Goal: Use online tool/utility: Utilize a website feature to perform a specific function

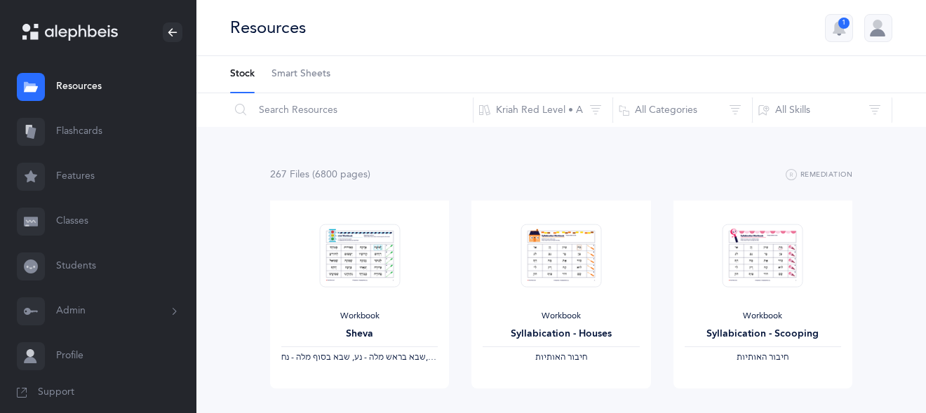
click at [297, 80] on span "Smart Sheets" at bounding box center [301, 74] width 59 height 14
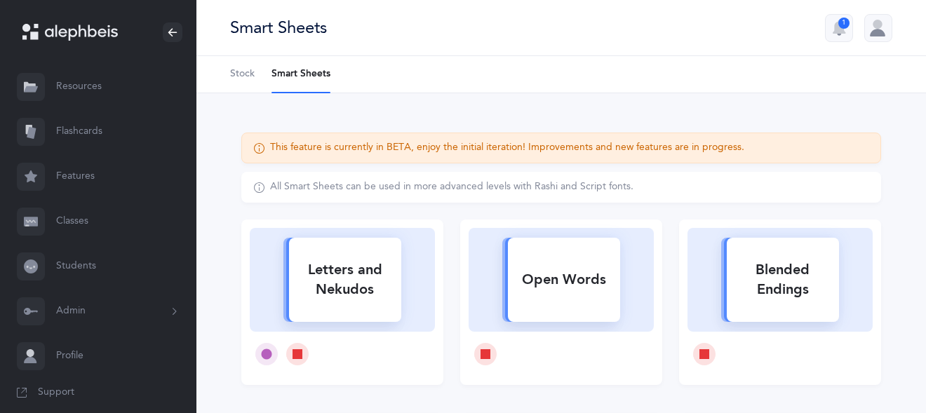
click at [367, 286] on div "Letters and Nekudos" at bounding box center [345, 280] width 112 height 56
select select
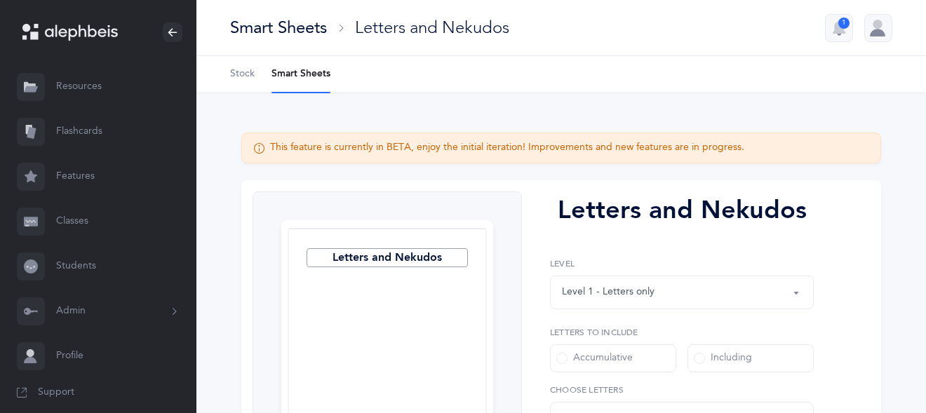
select select "27"
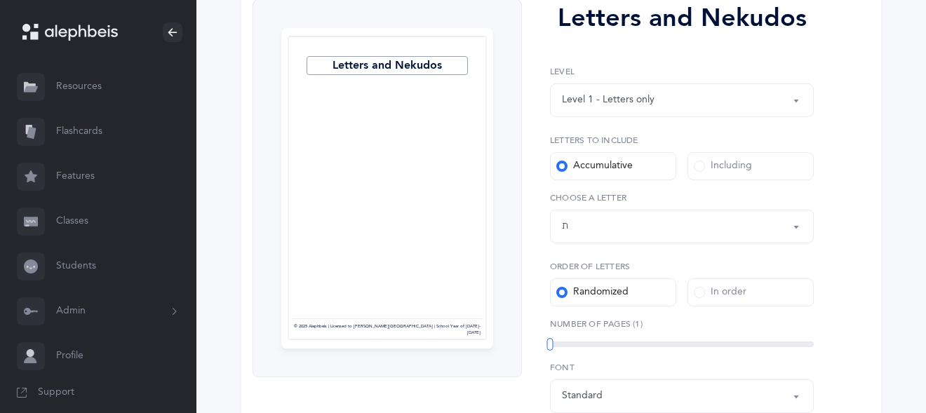
scroll to position [193, 0]
click at [670, 109] on div "Level 1 - Letters only" at bounding box center [682, 100] width 240 height 24
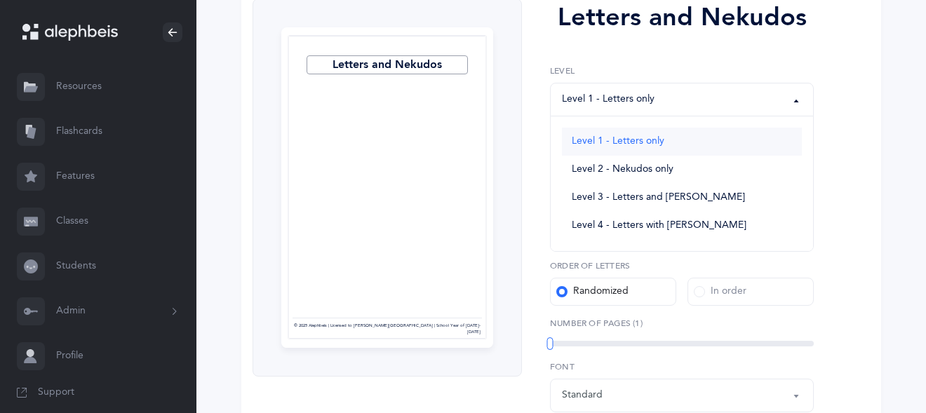
click at [639, 149] on link "Level 1 - Letters only" at bounding box center [682, 142] width 240 height 28
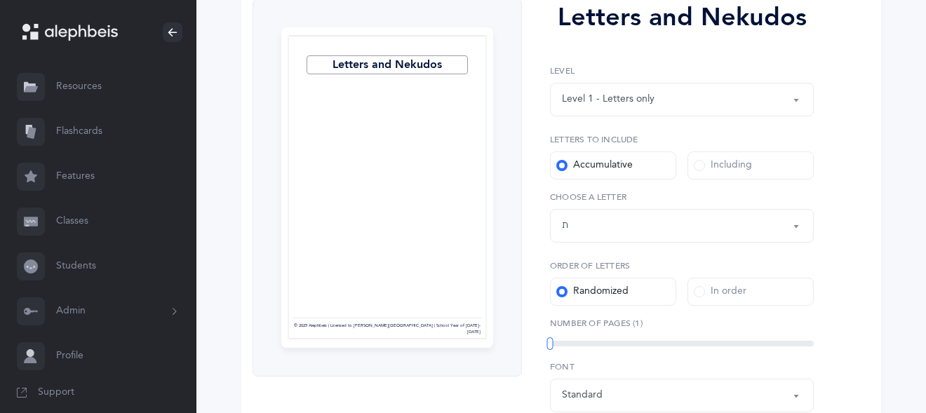
click at [698, 165] on span at bounding box center [699, 165] width 11 height 11
click at [0, 0] on input "Including" at bounding box center [0, 0] width 0 height 0
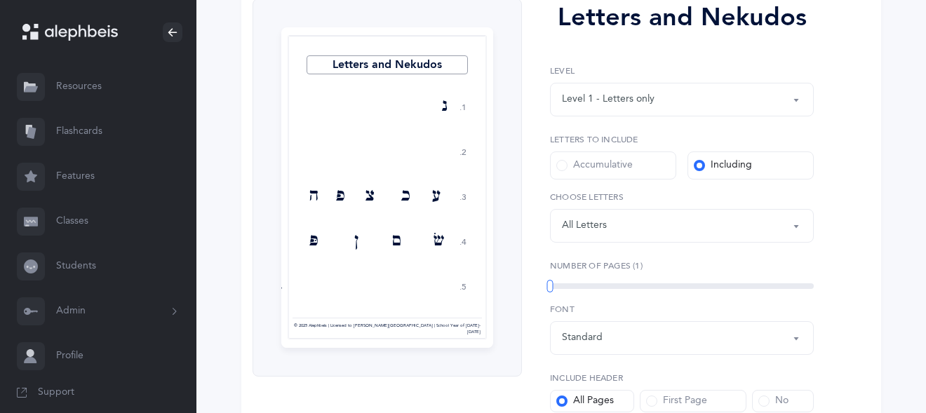
click at [606, 230] on div "All Letters" at bounding box center [584, 225] width 45 height 15
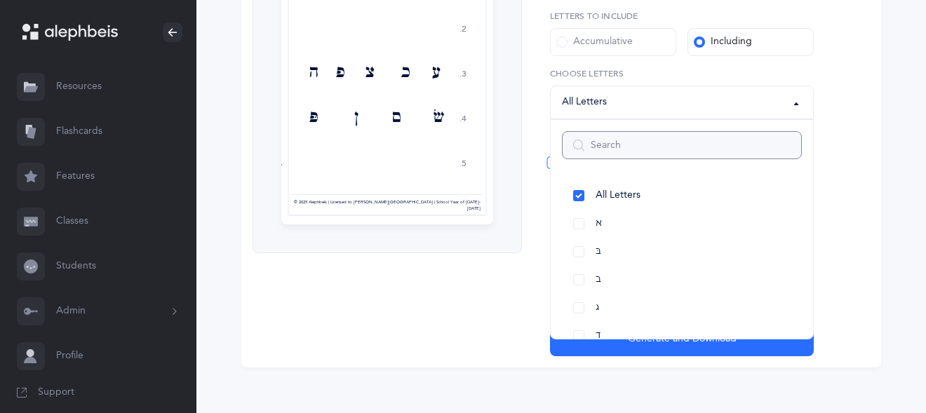
scroll to position [327, 0]
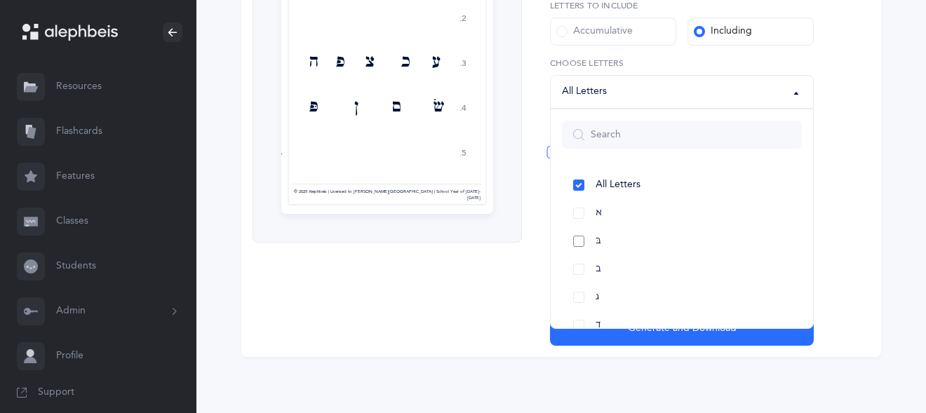
click at [583, 242] on link "בּ" at bounding box center [682, 241] width 240 height 28
select select "81"
click at [579, 267] on link "ב" at bounding box center [682, 269] width 240 height 28
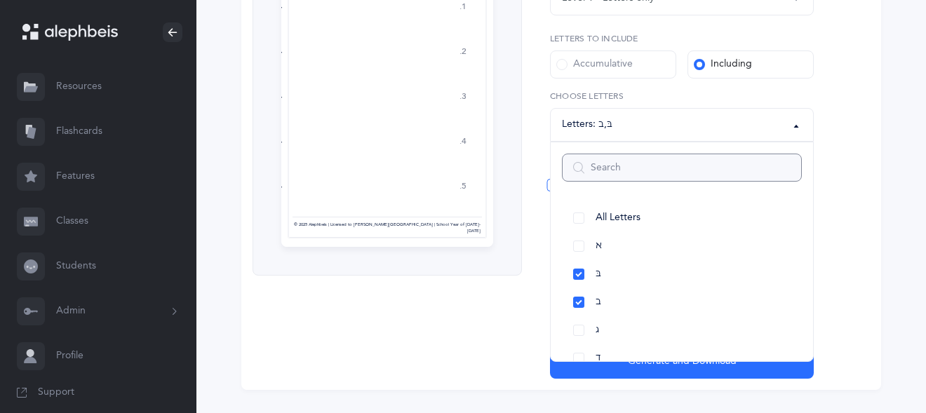
scroll to position [303, 0]
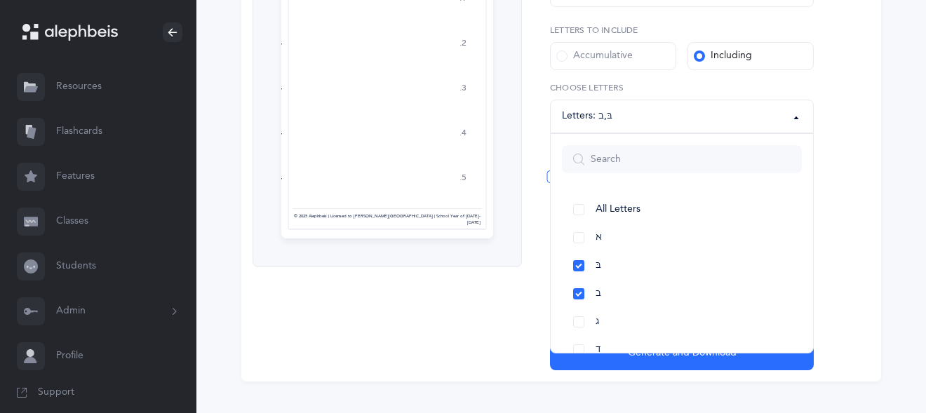
click at [507, 337] on div "Letters and Nekudos 1. 2. 3. 4. 5. ב בּ ב בּ ב בּ בּ ב בּ ב בּ ב בּ ב בּ ב ב בּ…" at bounding box center [388, 129] width 270 height 481
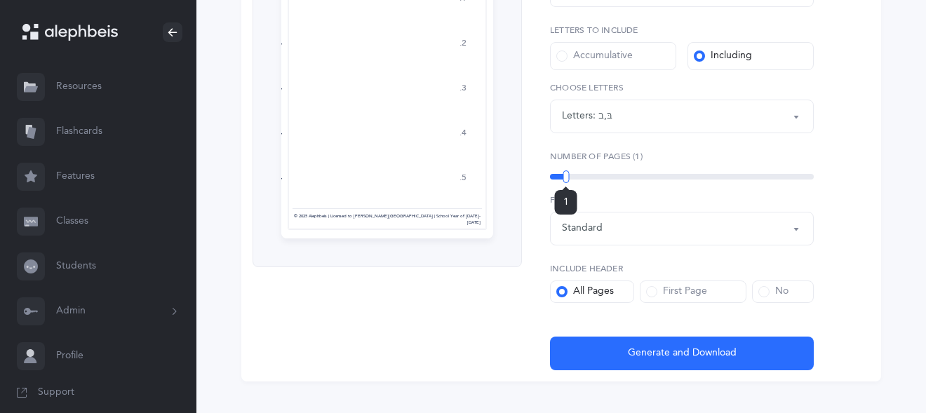
drag, startPoint x: 550, startPoint y: 175, endPoint x: 566, endPoint y: 174, distance: 16.2
click at [566, 174] on div at bounding box center [566, 177] width 6 height 13
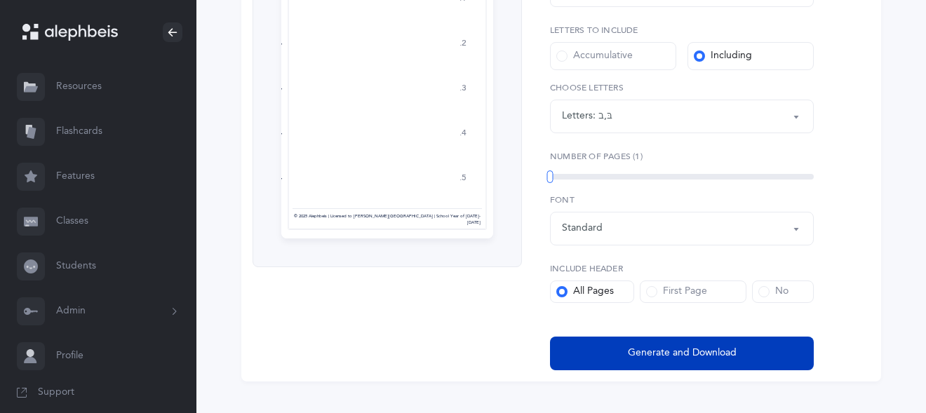
click at [668, 358] on span "Generate and Download" at bounding box center [682, 353] width 109 height 15
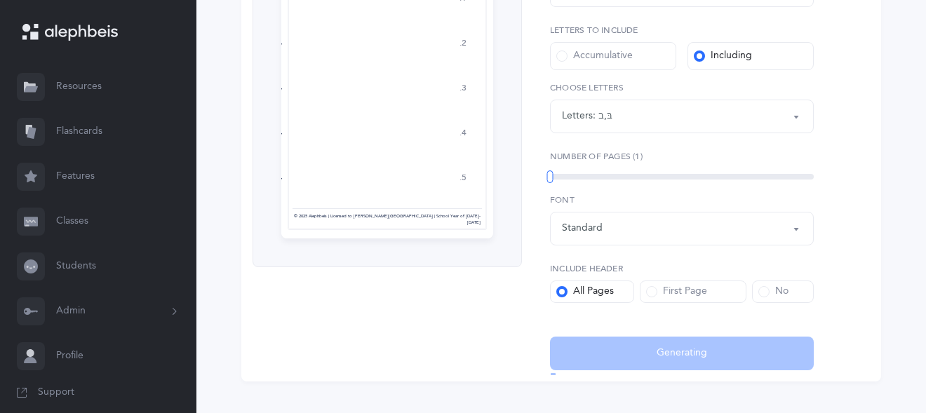
select select "81"
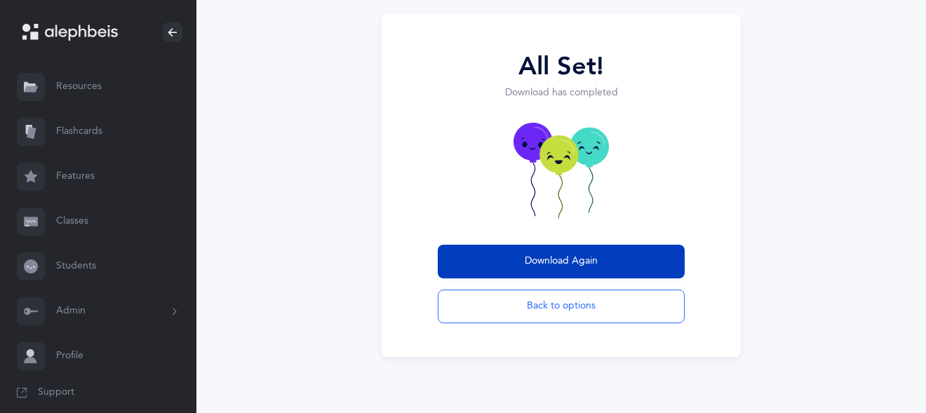
scroll to position [143, 0]
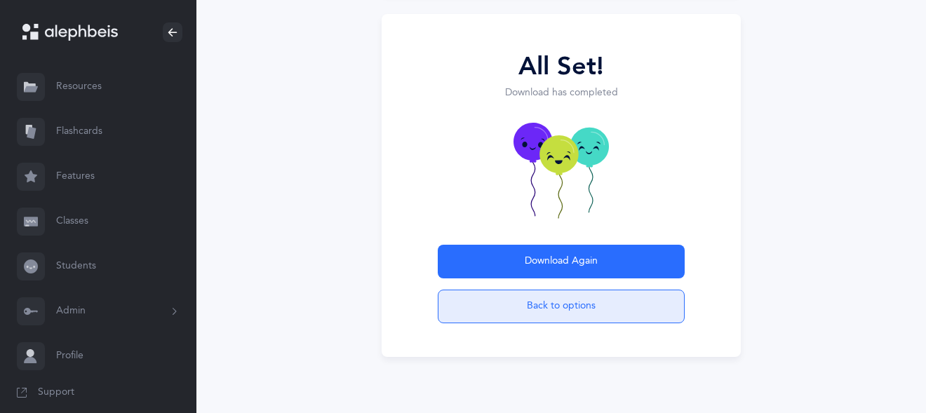
click at [507, 307] on button "Back to options" at bounding box center [561, 307] width 247 height 34
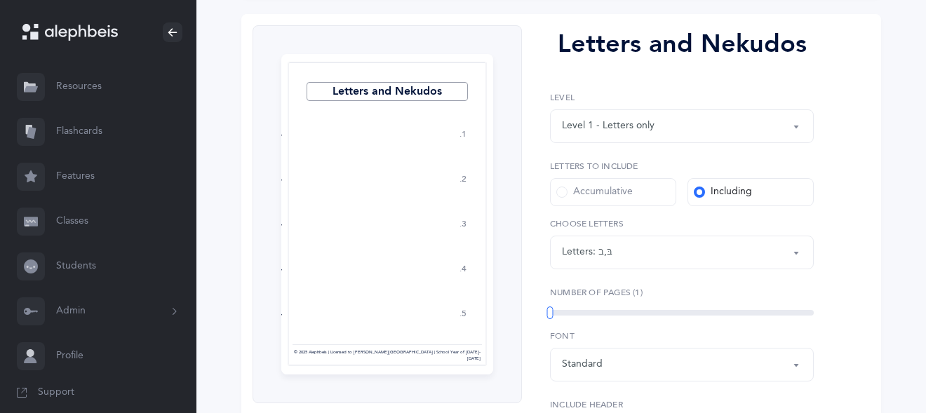
click at [668, 246] on div "Letters: בּ , ב" at bounding box center [682, 253] width 240 height 24
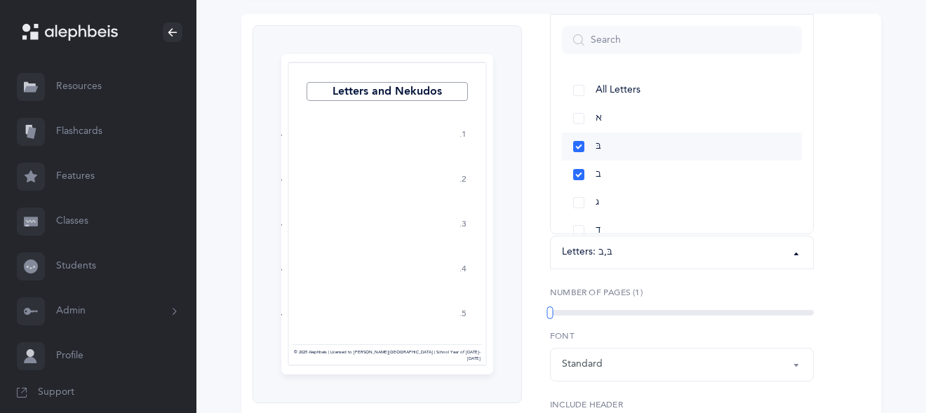
click at [578, 152] on link "בּ" at bounding box center [682, 147] width 240 height 28
click at [579, 171] on link "ב" at bounding box center [682, 175] width 240 height 28
click at [580, 139] on link "ו" at bounding box center [682, 137] width 240 height 28
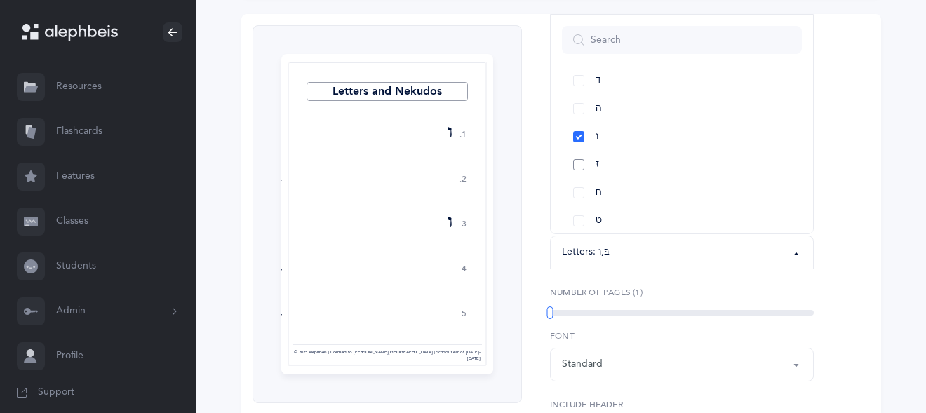
click at [583, 160] on link "ז" at bounding box center [682, 165] width 240 height 28
click at [578, 148] on link "בּ" at bounding box center [682, 147] width 240 height 28
select select "6"
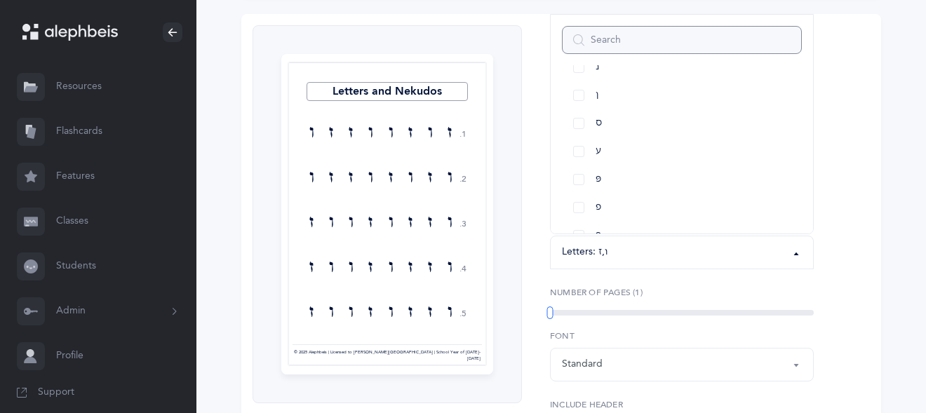
scroll to position [327, 0]
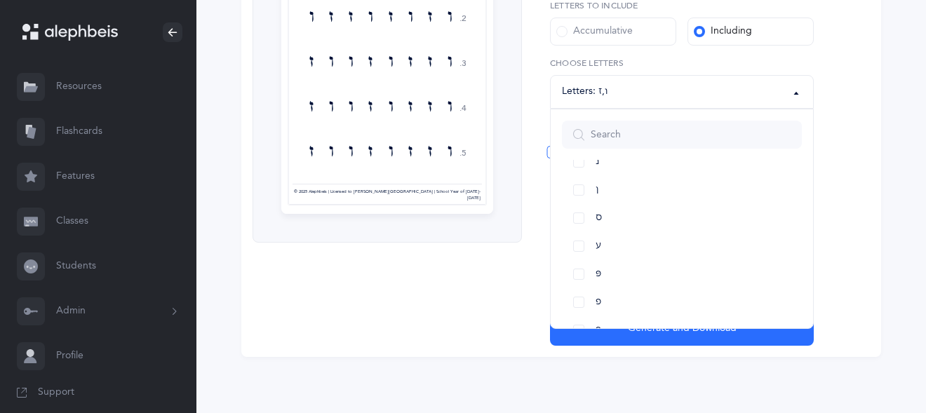
click at [848, 143] on div "Letters and Nekudos 1. 2. 3. 4. 5. ז ו ז ו ו ז ז ו ו ז ו ז ו ז ז ו ו ז ז ו ז ו …" at bounding box center [561, 105] width 640 height 504
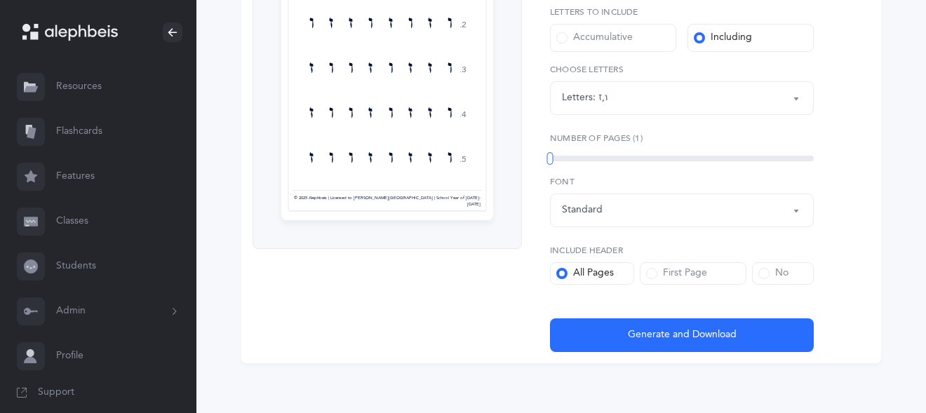
scroll to position [320, 0]
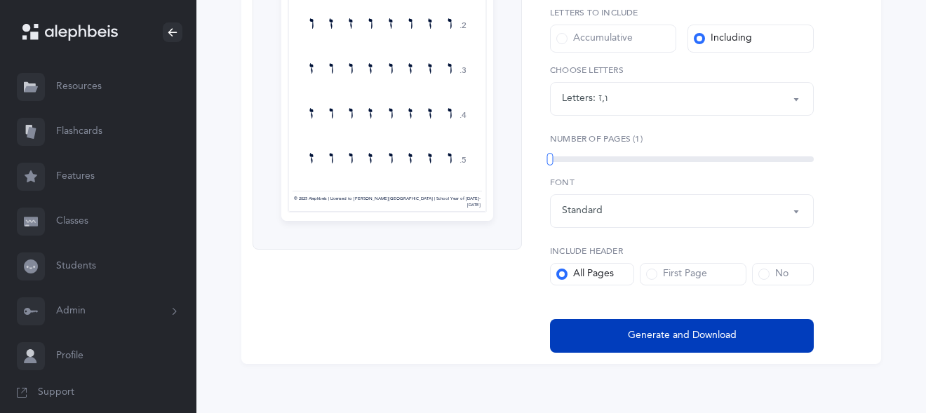
click at [738, 326] on button "Generate and Download" at bounding box center [682, 336] width 264 height 34
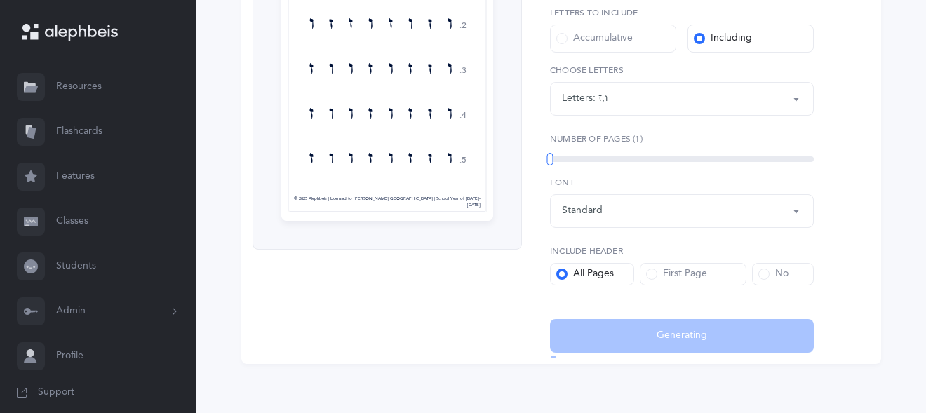
select select "6"
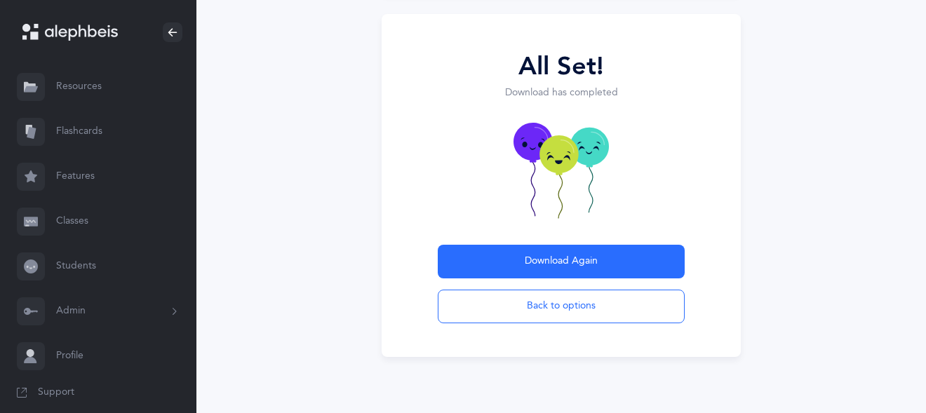
scroll to position [143, 0]
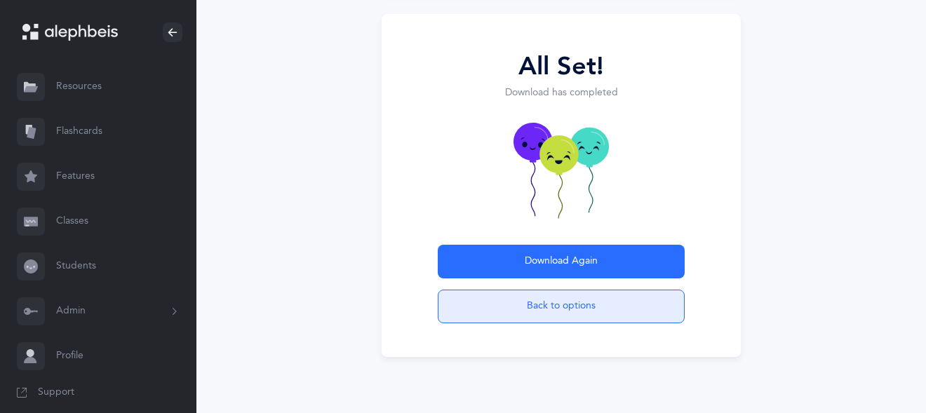
click at [585, 309] on button "Back to options" at bounding box center [561, 307] width 247 height 34
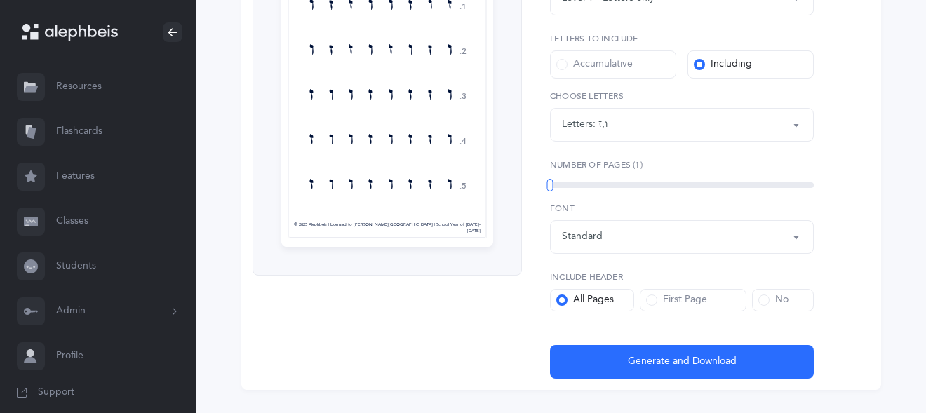
scroll to position [295, 0]
click at [608, 120] on div "ו , ז" at bounding box center [603, 124] width 9 height 15
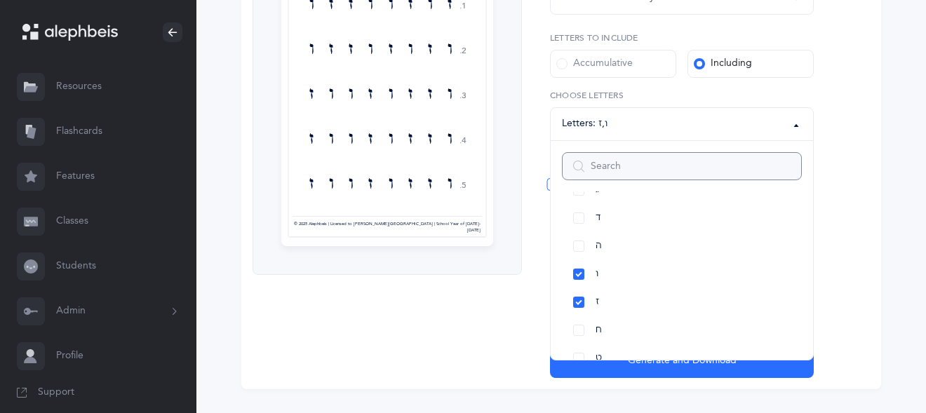
scroll to position [140, 0]
click at [576, 276] on link "ו" at bounding box center [682, 274] width 240 height 28
select select "7"
click at [578, 307] on link "ז" at bounding box center [682, 302] width 240 height 28
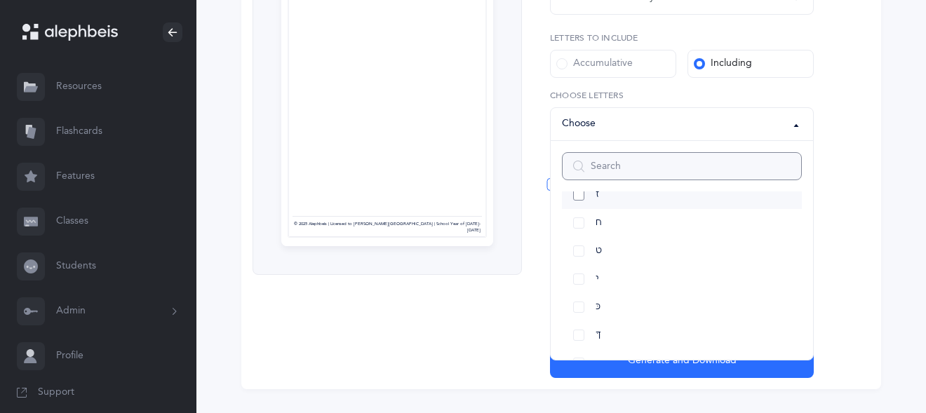
scroll to position [247, 0]
click at [575, 251] on link "ט" at bounding box center [682, 251] width 240 height 28
select select "9"
click at [580, 317] on link "מ" at bounding box center [682, 318] width 240 height 28
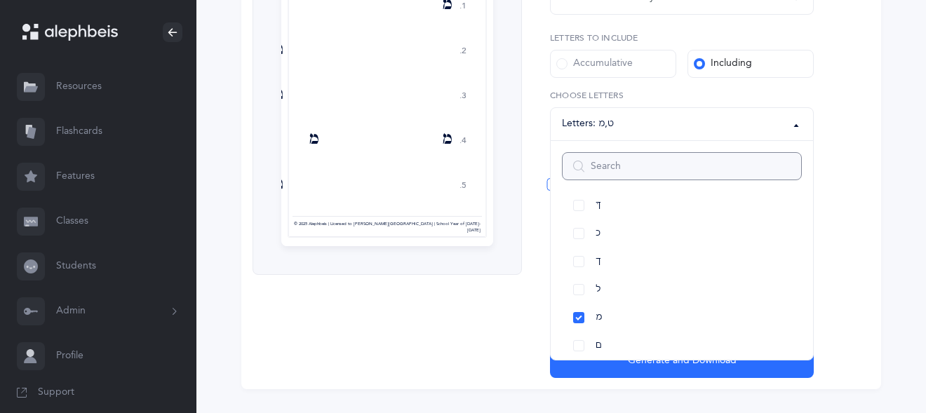
scroll to position [327, 0]
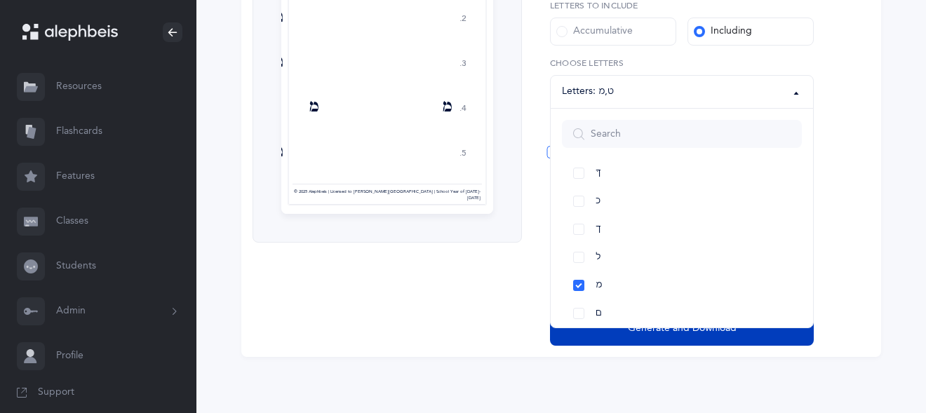
click at [648, 338] on button "Generate and Download" at bounding box center [682, 329] width 264 height 34
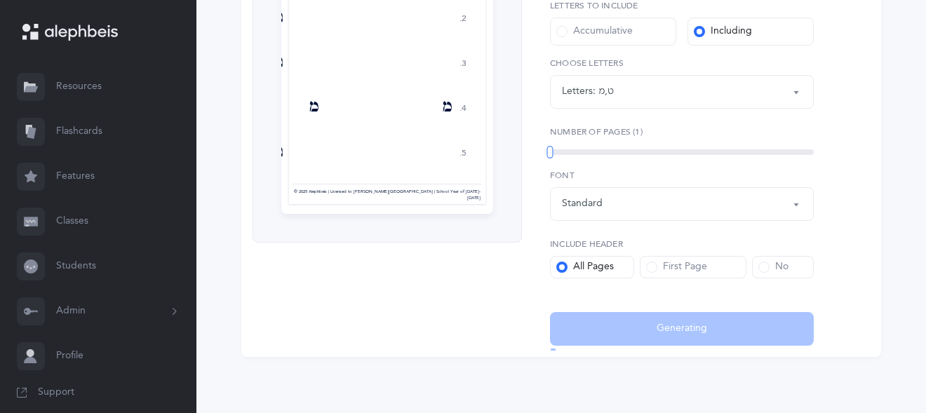
select select "9"
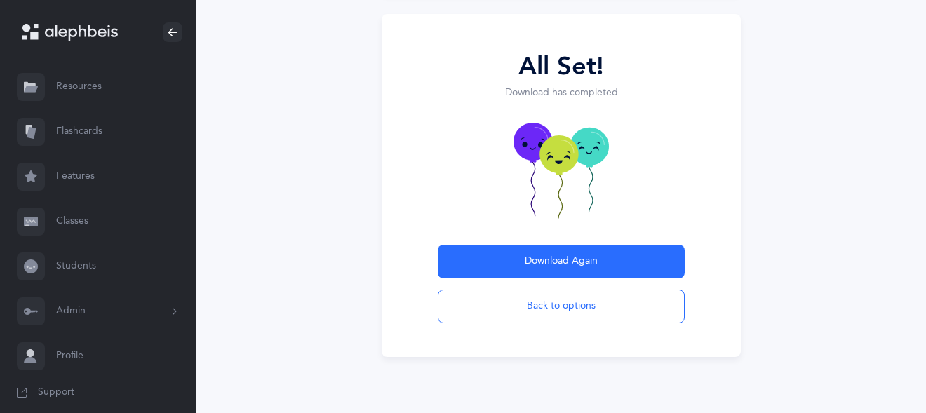
scroll to position [143, 0]
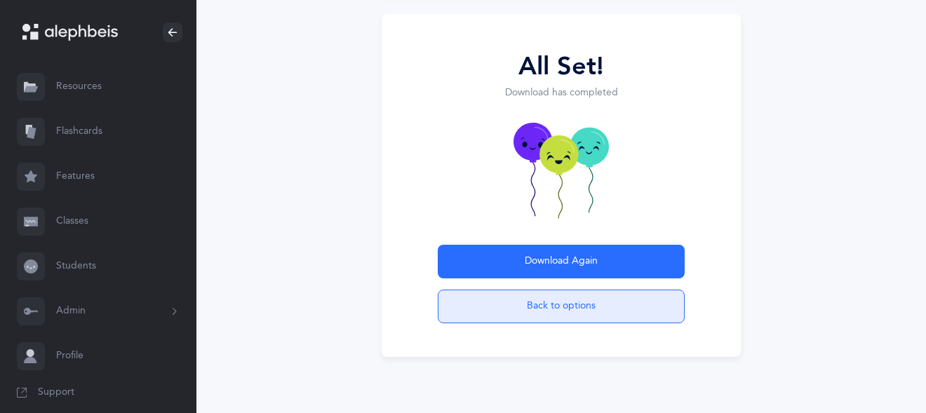
click at [533, 303] on button "Back to options" at bounding box center [561, 307] width 247 height 34
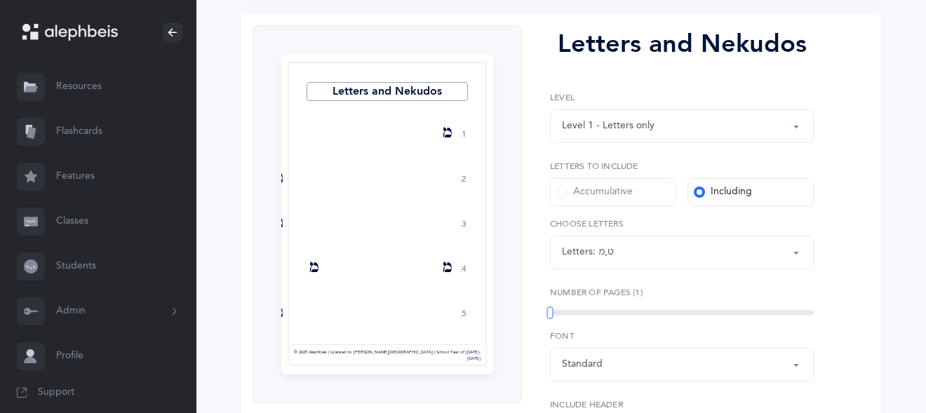
click at [635, 255] on div "Letters: ט , מ" at bounding box center [682, 253] width 240 height 24
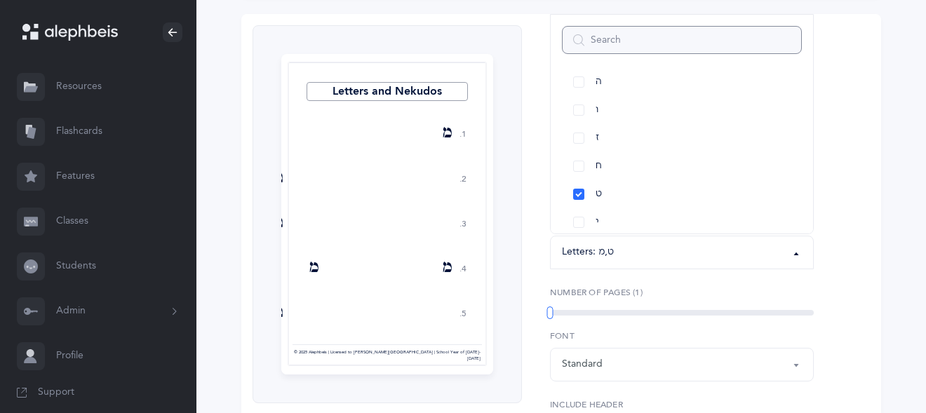
scroll to position [183, 0]
click at [583, 185] on link "ט" at bounding box center [682, 188] width 240 height 28
select select "15"
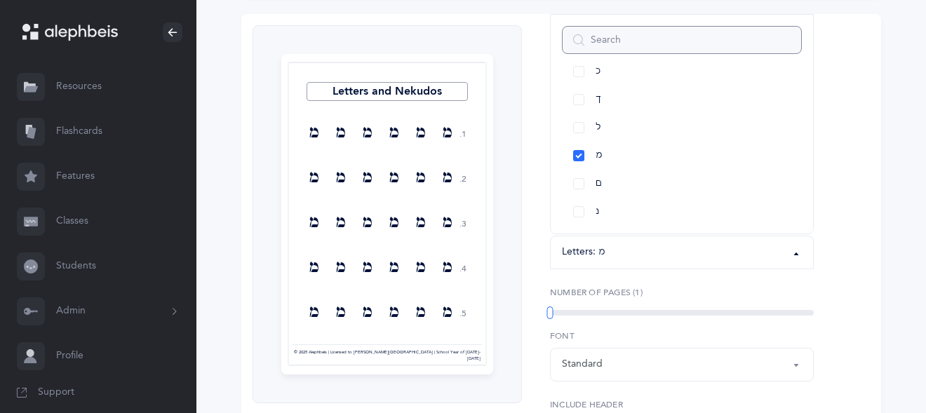
scroll to position [413, 0]
click at [577, 151] on link "מ" at bounding box center [682, 155] width 240 height 28
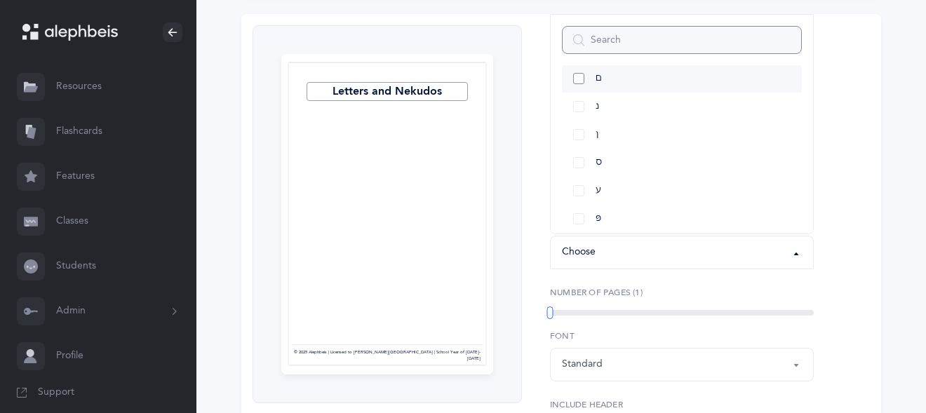
scroll to position [514, 0]
click at [573, 133] on link "ן" at bounding box center [682, 138] width 240 height 28
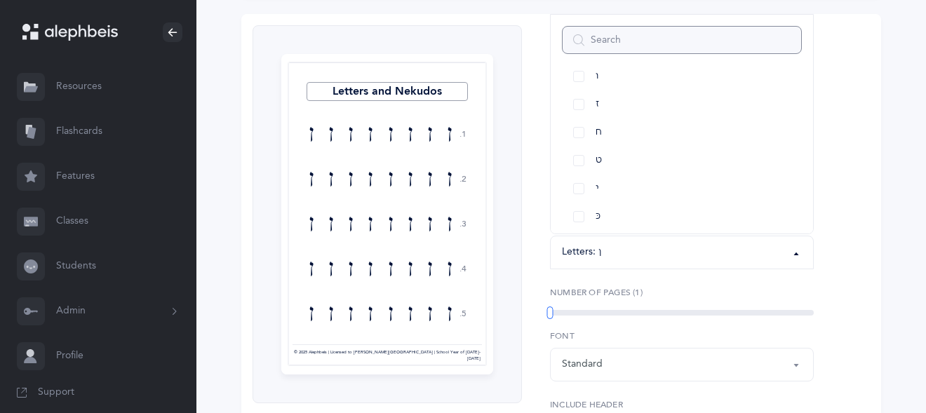
scroll to position [210, 0]
click at [591, 81] on link "ו" at bounding box center [682, 77] width 240 height 28
select select "6"
click at [578, 190] on link "י" at bounding box center [682, 189] width 240 height 28
click at [656, 277] on div "Letters and Nekudos Level 1 - Letters only Level 2 - Nekudos only Level 3 - Let…" at bounding box center [676, 265] width 309 height 481
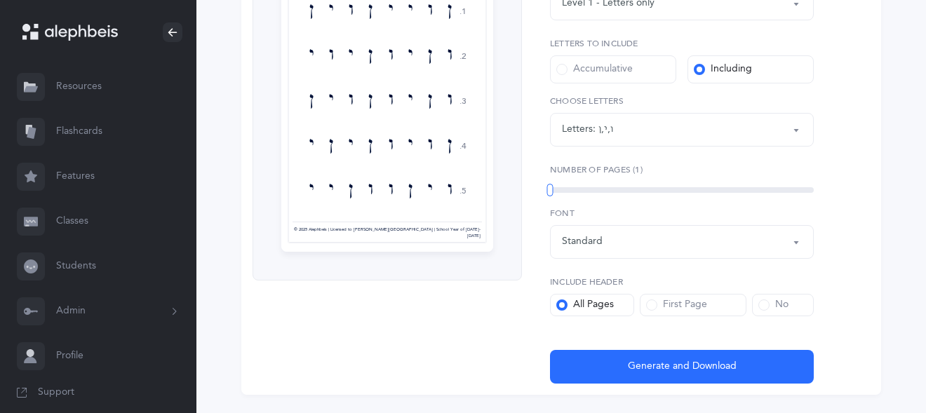
scroll to position [327, 0]
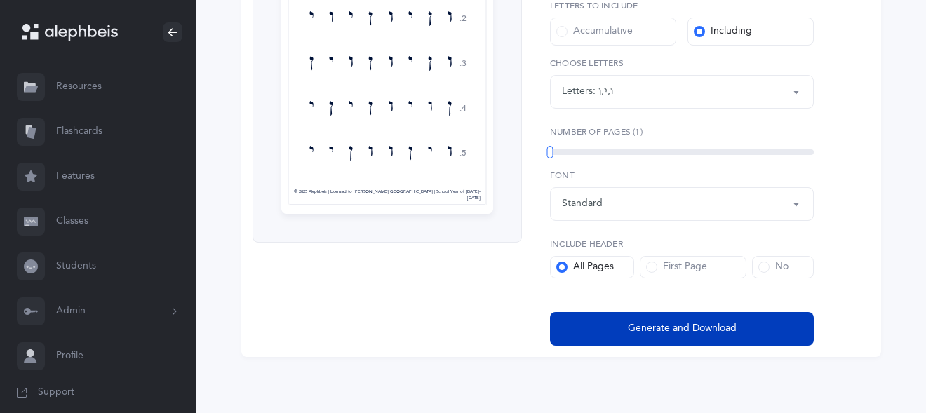
click at [664, 330] on span "Generate and Download" at bounding box center [682, 328] width 109 height 15
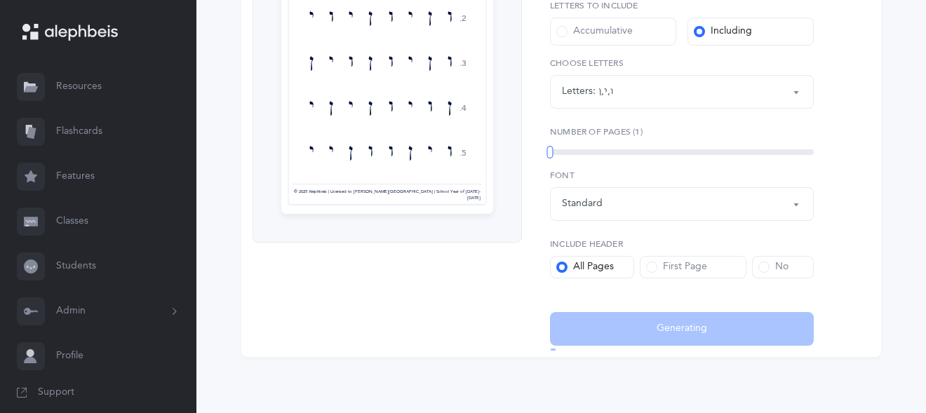
select select "6"
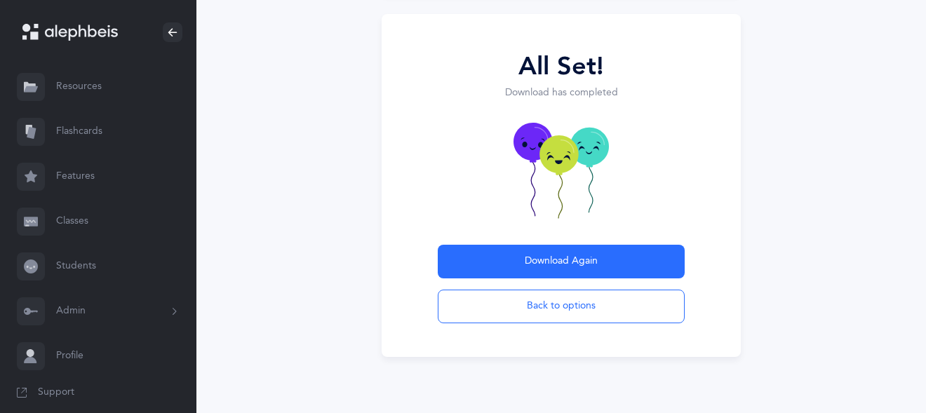
scroll to position [143, 0]
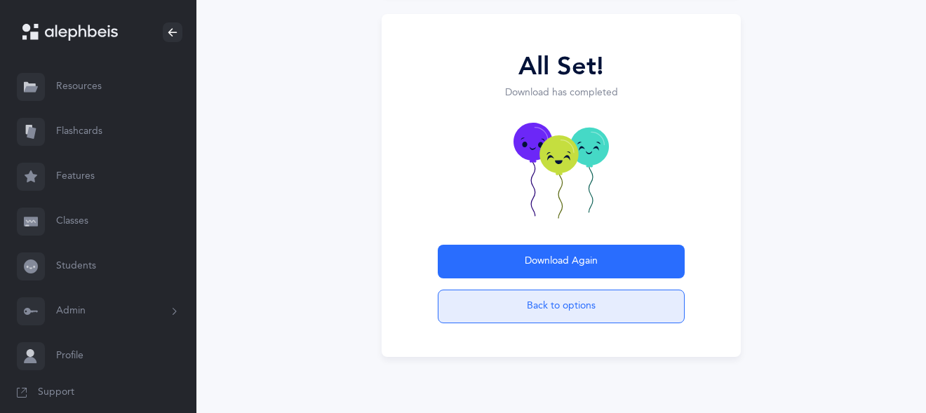
click at [510, 308] on button "Back to options" at bounding box center [561, 307] width 247 height 34
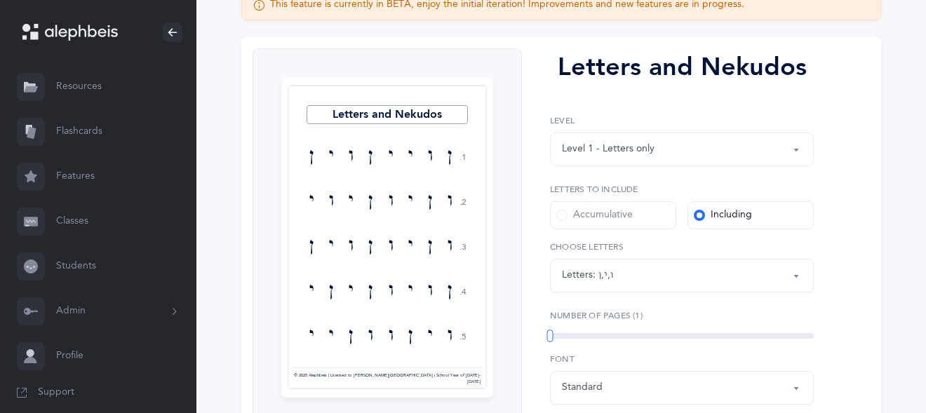
scroll to position [166, 0]
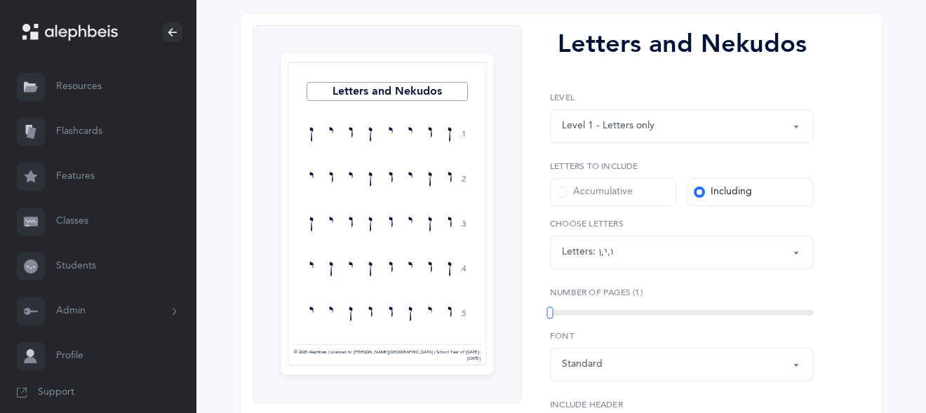
click at [613, 261] on div "Letters: ו , י , ן" at bounding box center [682, 253] width 240 height 24
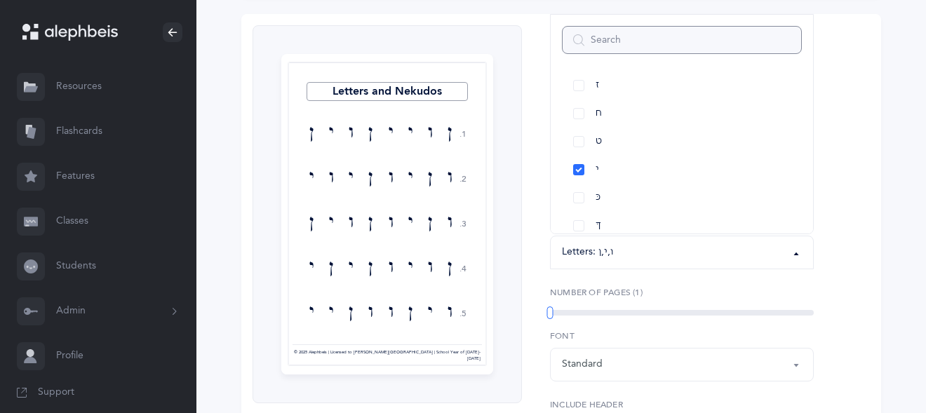
scroll to position [230, 0]
click at [580, 170] on link "י" at bounding box center [682, 169] width 240 height 28
click at [580, 196] on link "כּ" at bounding box center [682, 197] width 240 height 28
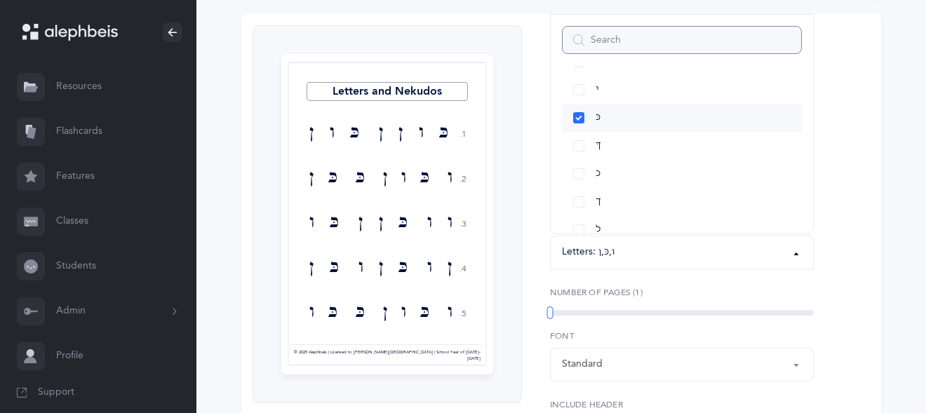
scroll to position [325, 0]
click at [576, 159] on link "כ" at bounding box center [682, 159] width 240 height 28
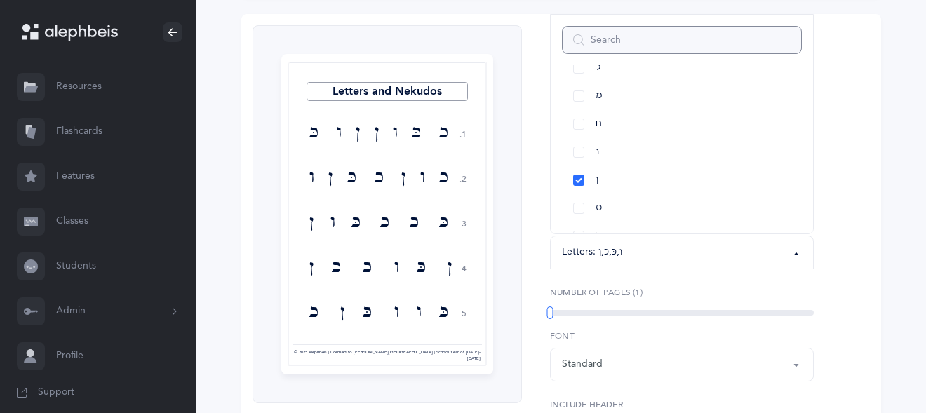
scroll to position [471, 0]
click at [576, 179] on link "ן" at bounding box center [682, 181] width 240 height 28
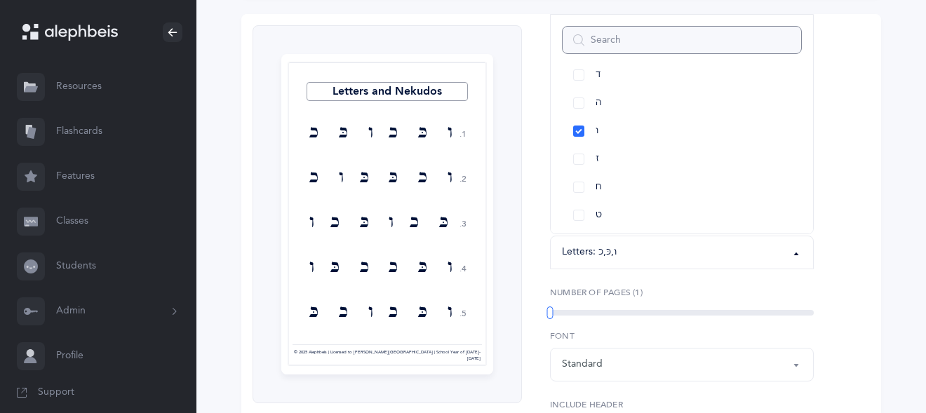
scroll to position [155, 0]
click at [574, 133] on link "ו" at bounding box center [682, 132] width 240 height 28
select select "82"
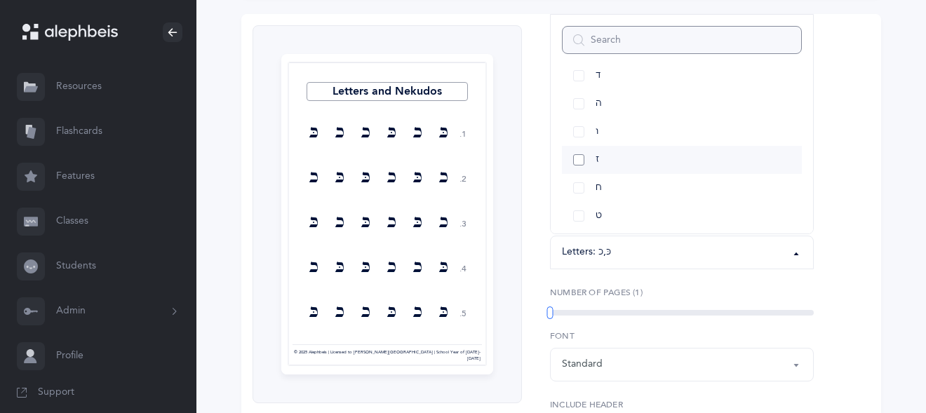
scroll to position [0, 0]
click at [624, 157] on link "ר" at bounding box center [682, 170] width 240 height 28
click at [578, 98] on link "ר" at bounding box center [682, 96] width 240 height 28
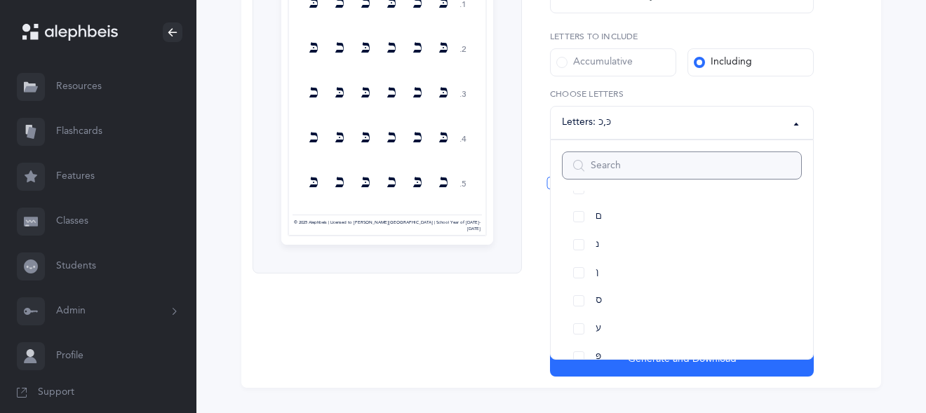
scroll to position [327, 0]
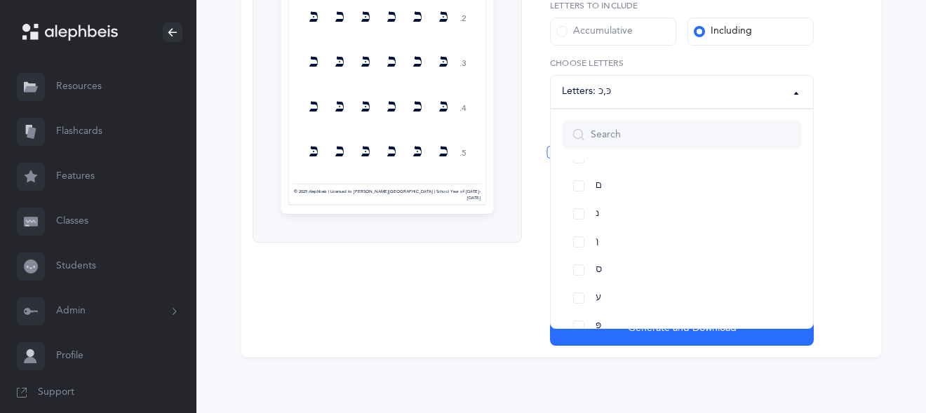
click at [698, 328] on div "All Letters א בּ ב ג ד ה ו ז ח ט י כּ ךּ כ ך ל מ ם נ ן ס ע פּ פ ף צ ץ ק ר שׁ שׂ…" at bounding box center [682, 219] width 264 height 220
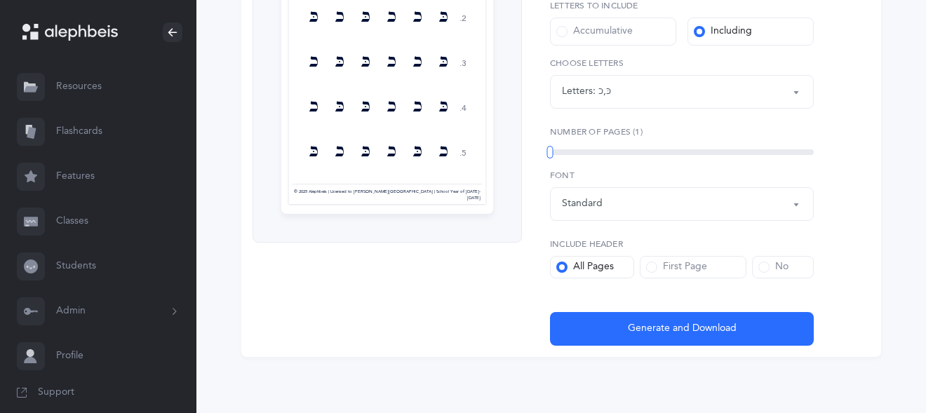
click at [698, 328] on span "Generate and Download" at bounding box center [682, 328] width 109 height 15
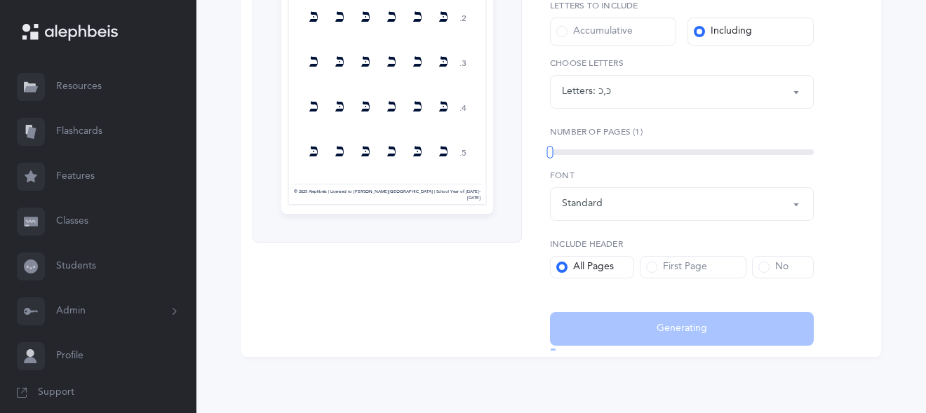
select select "82"
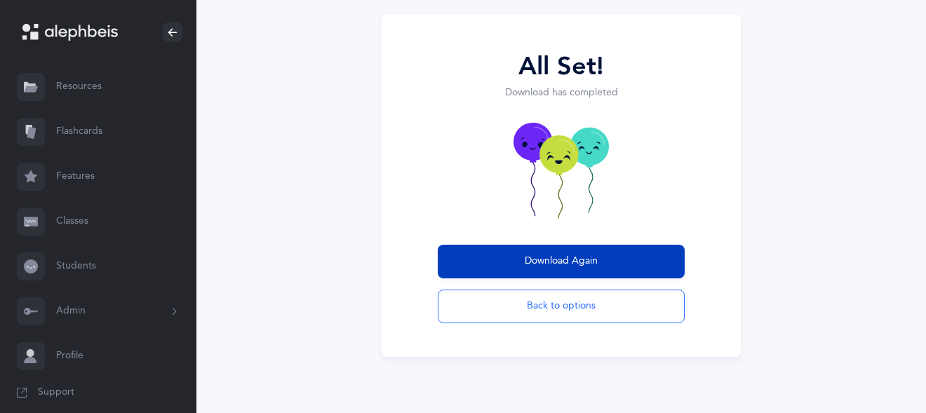
scroll to position [143, 0]
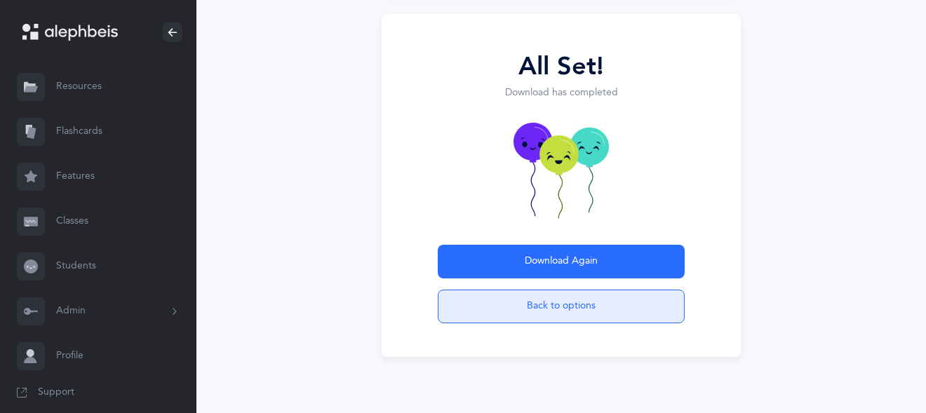
click at [561, 303] on button "Back to options" at bounding box center [561, 307] width 247 height 34
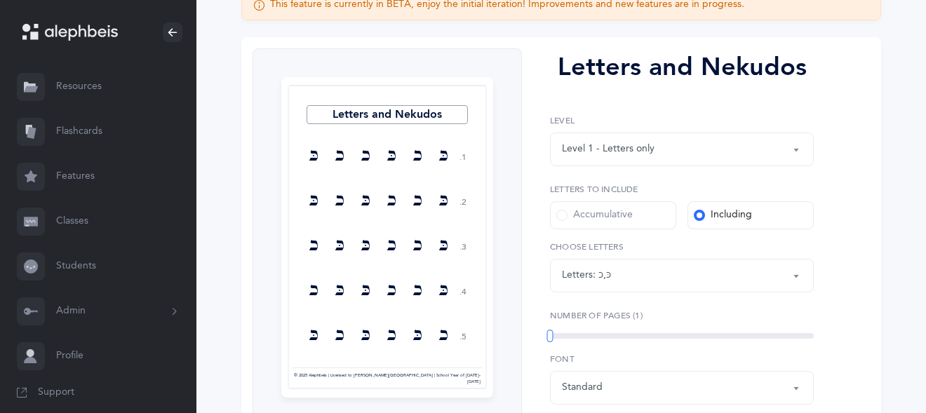
scroll to position [166, 0]
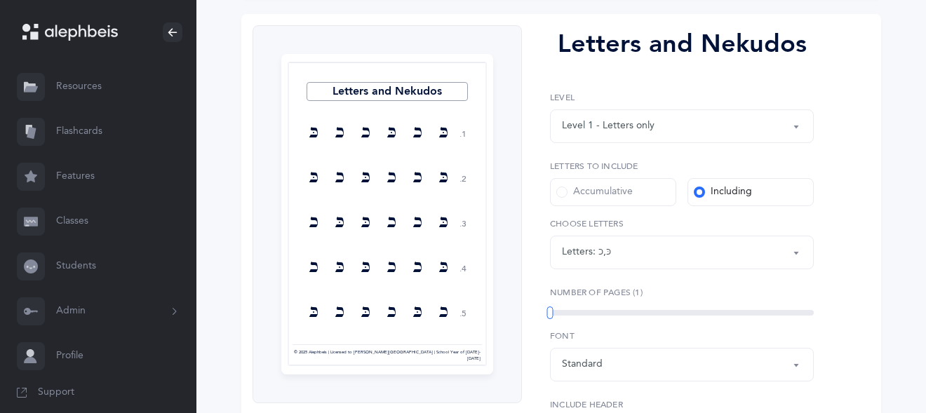
click at [611, 244] on div "Letters: כּ , כ" at bounding box center [682, 253] width 240 height 24
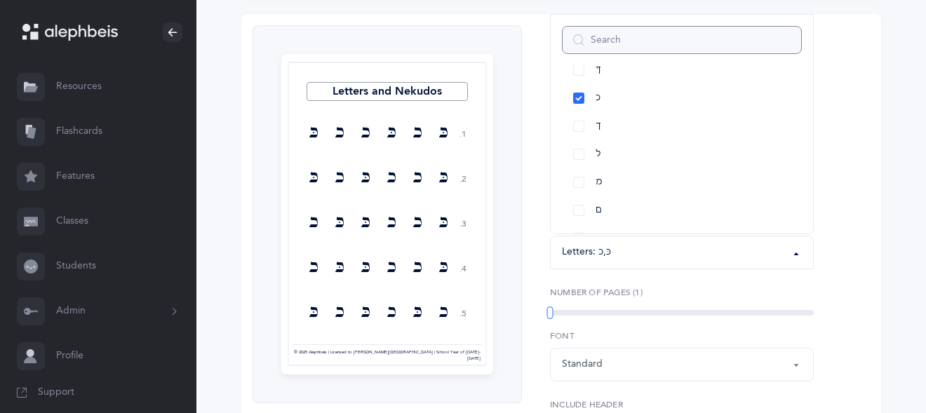
scroll to position [387, 0]
click at [580, 94] on link "כ" at bounding box center [682, 97] width 240 height 28
click at [578, 113] on link "כּ" at bounding box center [682, 118] width 240 height 28
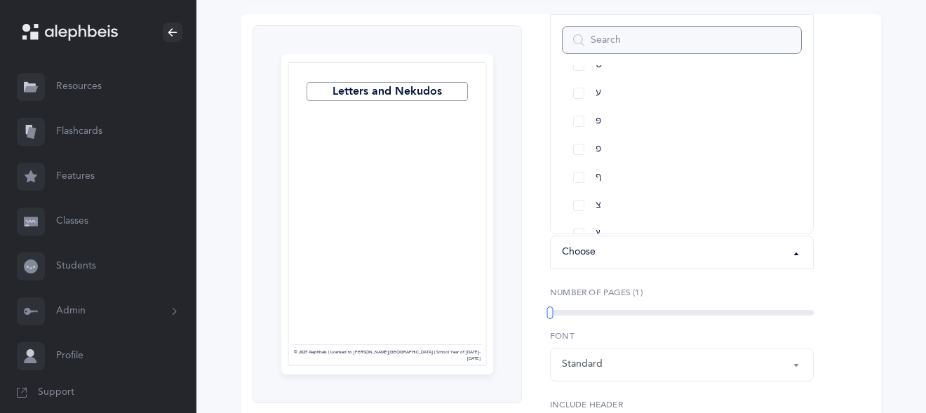
scroll to position [616, 0]
click at [578, 115] on link "פּ" at bounding box center [682, 121] width 240 height 28
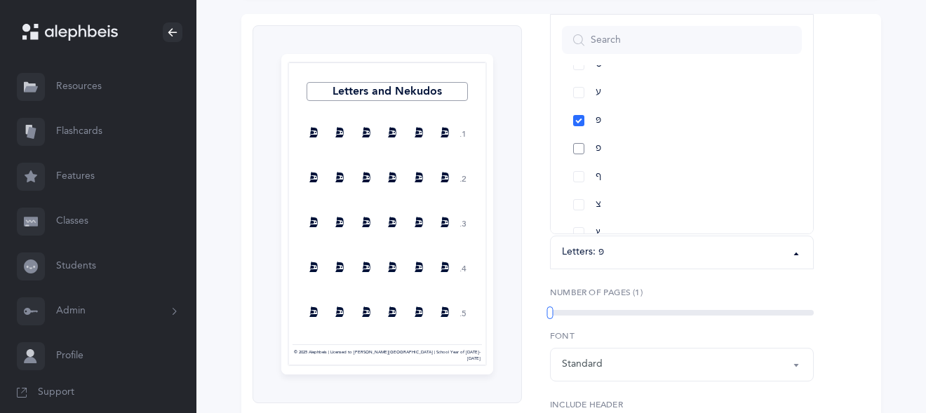
click at [582, 147] on link "פ" at bounding box center [682, 149] width 240 height 28
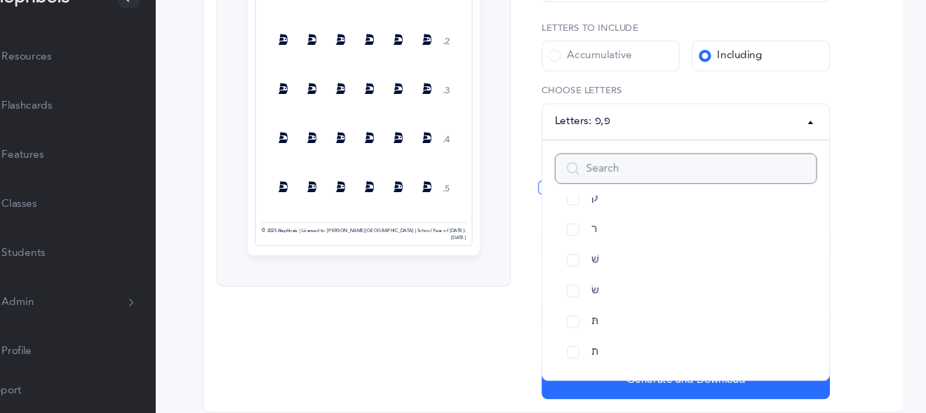
scroll to position [316, 0]
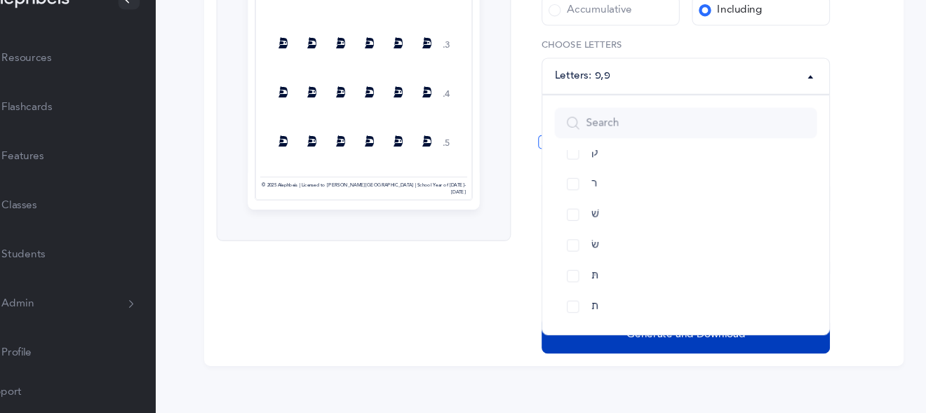
click at [633, 343] on span "Generate and Download" at bounding box center [682, 340] width 109 height 15
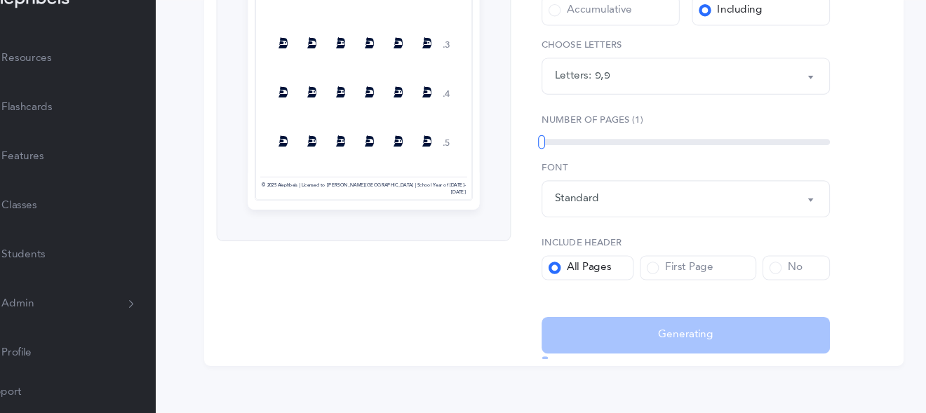
click at [0, 0] on div "All Set! Download has completed Downloading Back to options" at bounding box center [0, 0] width 0 height 0
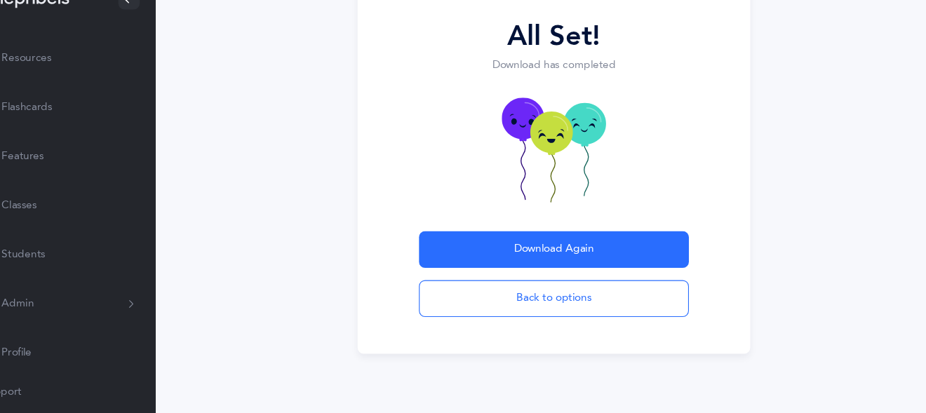
scroll to position [143, 0]
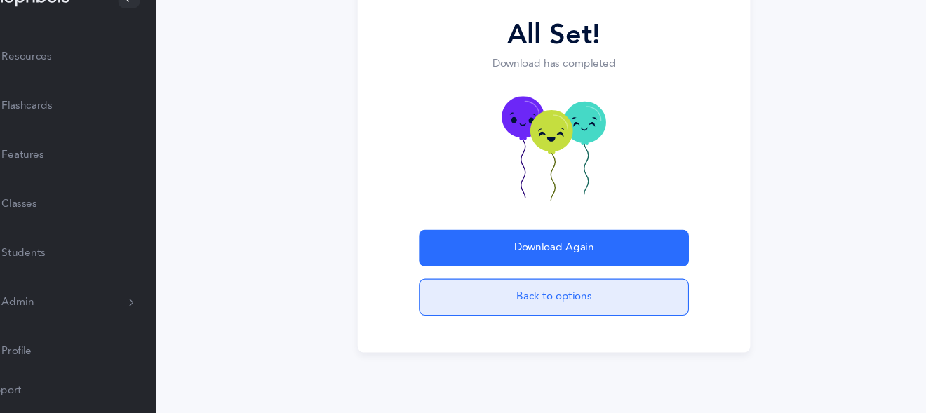
click at [559, 301] on button "Back to options" at bounding box center [561, 307] width 247 height 34
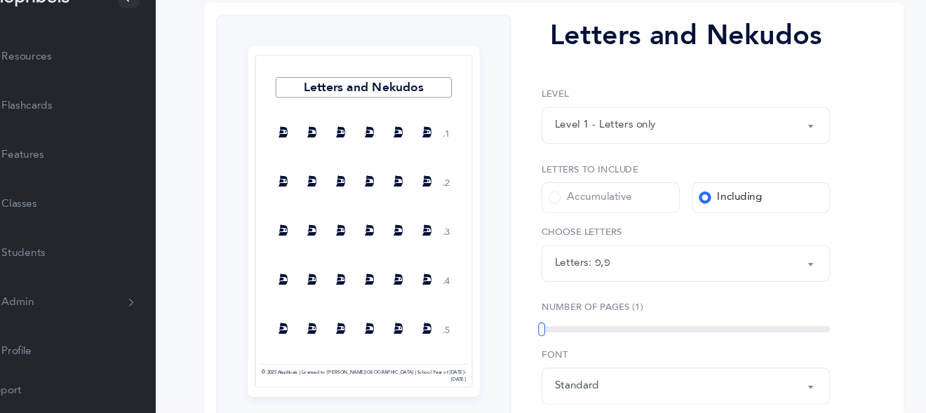
scroll to position [166, 0]
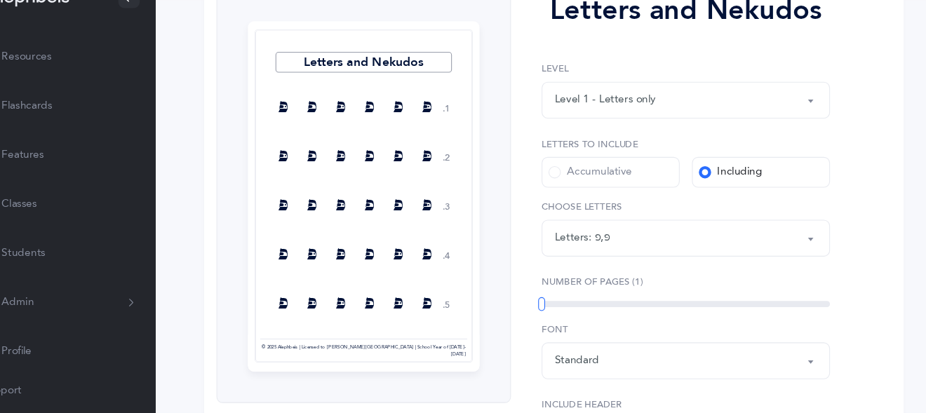
click at [608, 253] on div "פּ , פ" at bounding box center [606, 252] width 14 height 15
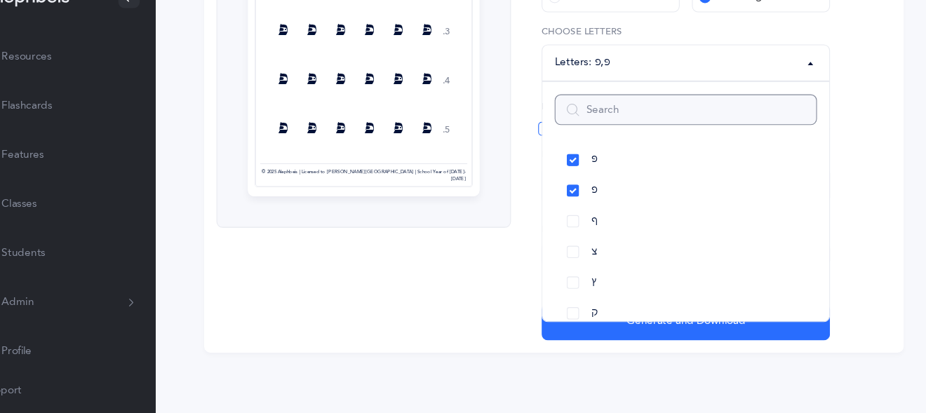
scroll to position [648, 0]
click at [580, 177] on link "פּ" at bounding box center [682, 183] width 240 height 28
select select "21"
click at [580, 204] on link "פ" at bounding box center [682, 211] width 240 height 28
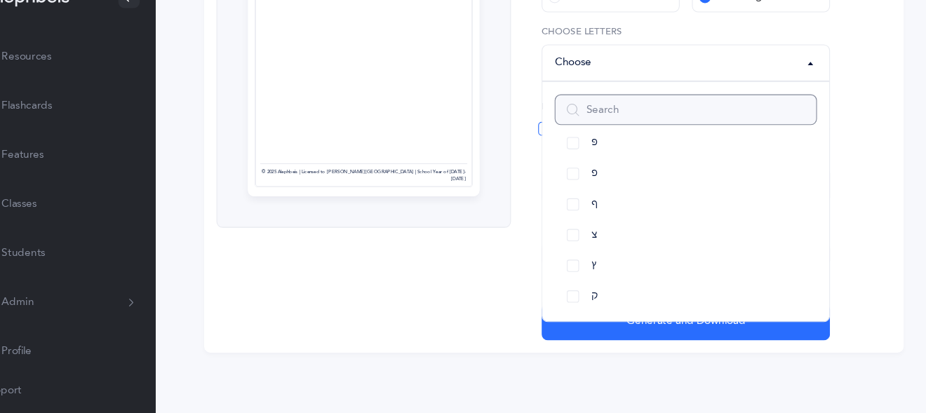
scroll to position [664, 0]
click at [578, 221] on link "ף" at bounding box center [682, 223] width 240 height 28
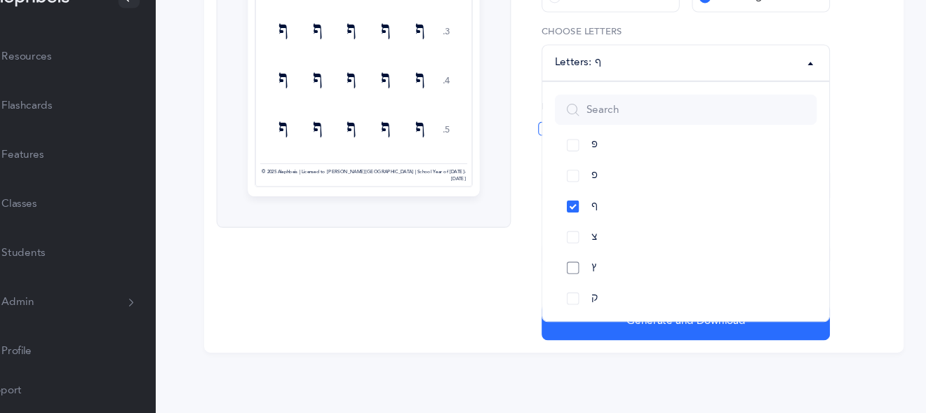
click at [581, 279] on link "ץ" at bounding box center [682, 279] width 240 height 28
click at [582, 259] on link "ך" at bounding box center [682, 260] width 240 height 28
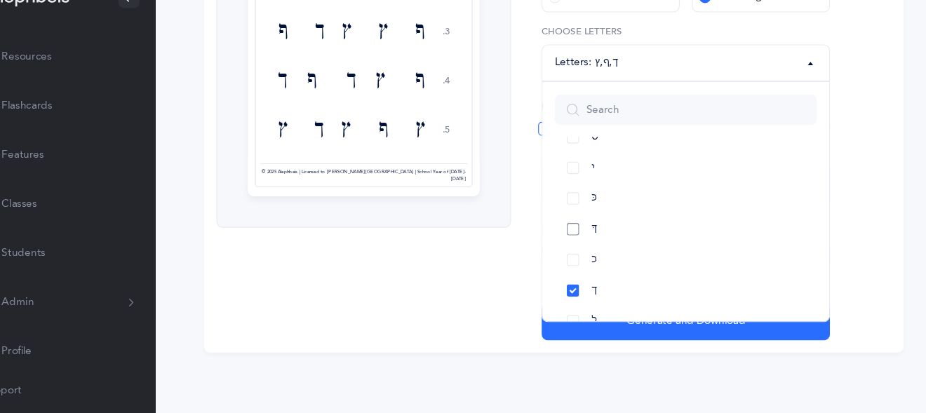
click at [580, 244] on link "ךּ" at bounding box center [682, 244] width 240 height 28
select select "83"
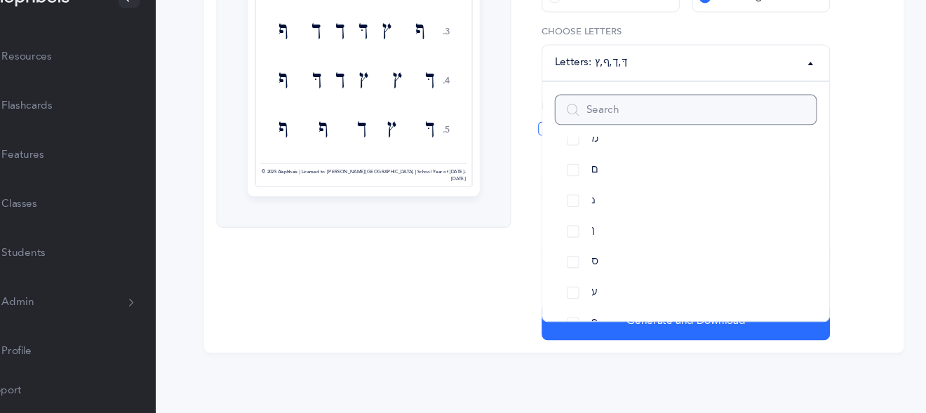
scroll to position [499, 0]
click at [576, 248] on link "ן" at bounding box center [682, 248] width 240 height 28
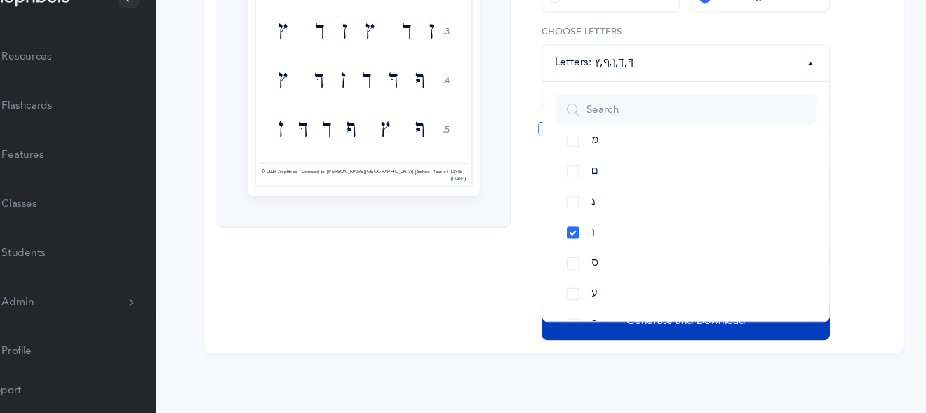
click at [622, 340] on button "Generate and Download" at bounding box center [682, 329] width 264 height 34
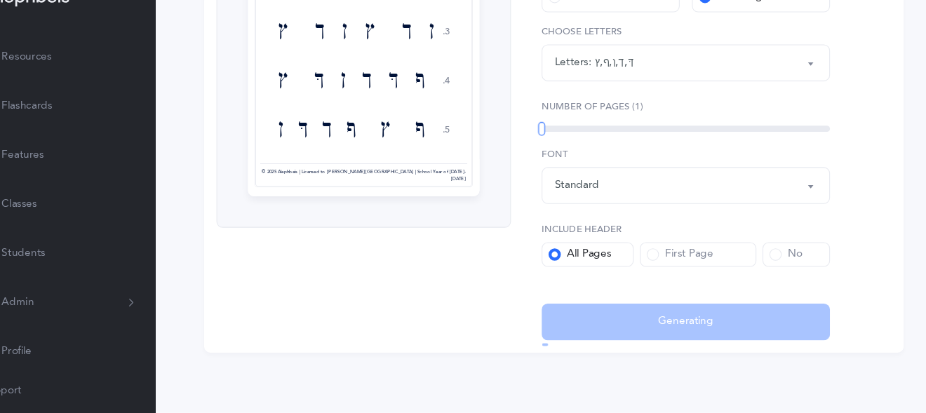
select select "83"
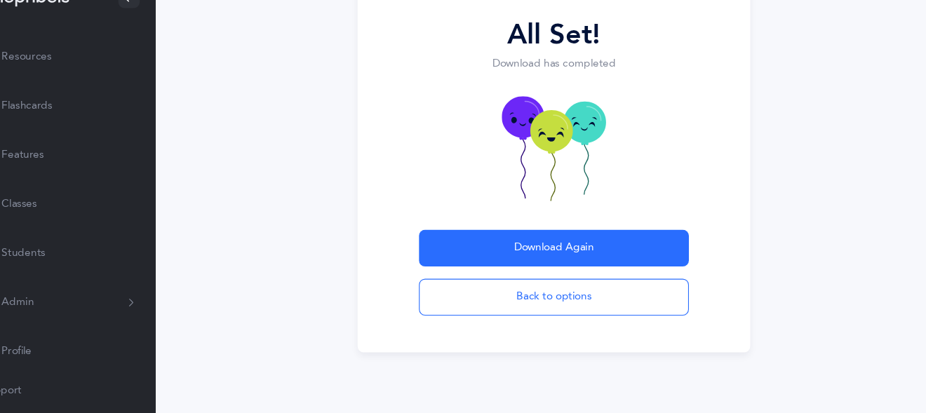
scroll to position [143, 0]
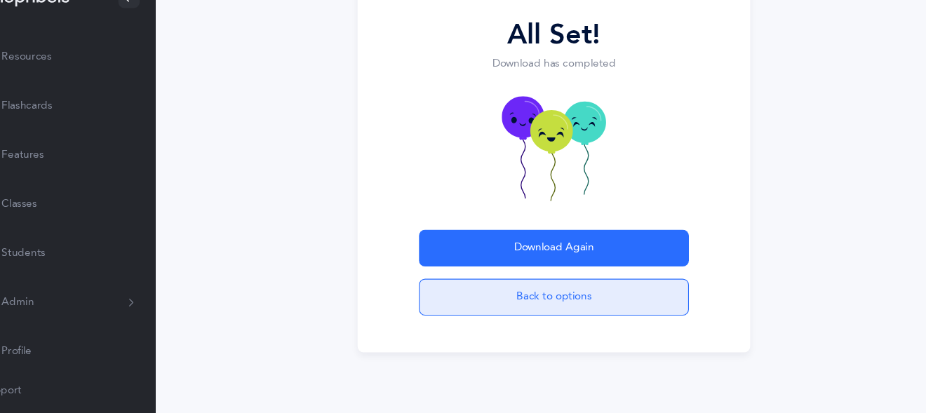
click at [569, 300] on button "Back to options" at bounding box center [561, 307] width 247 height 34
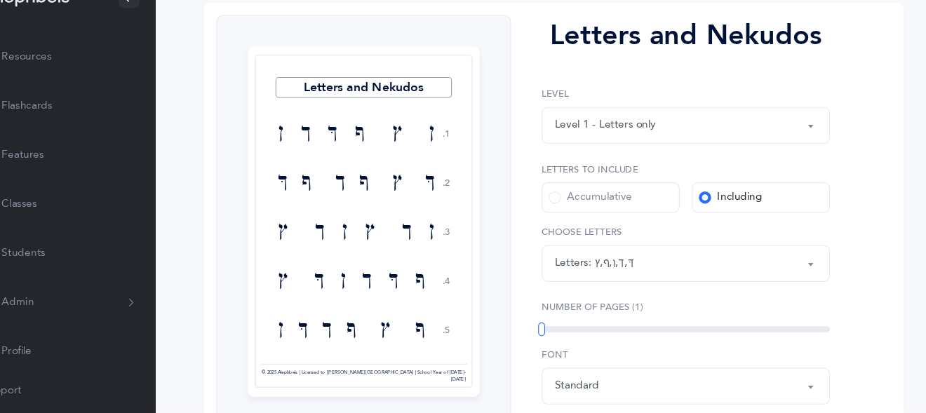
scroll to position [166, 0]
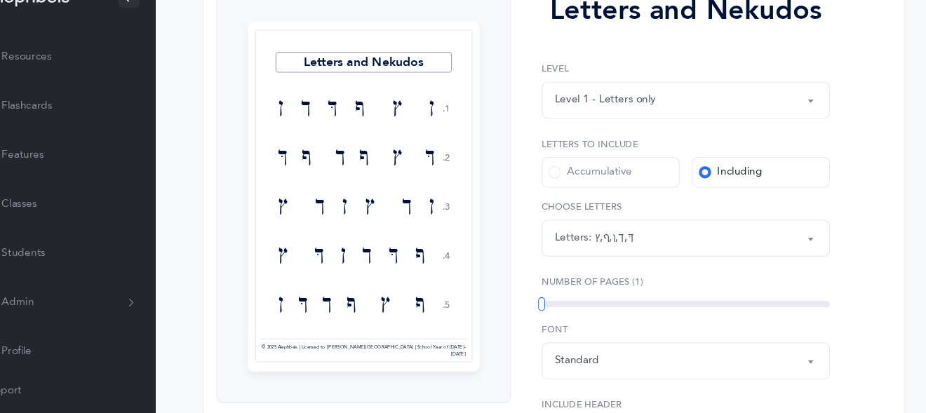
click at [682, 253] on div "Letters: ךּ , ך , ן , ף , ץ" at bounding box center [682, 253] width 240 height 24
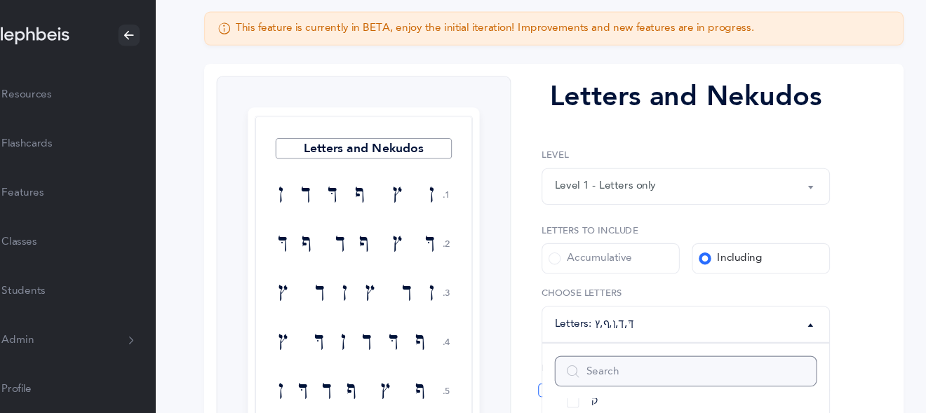
scroll to position [120, 0]
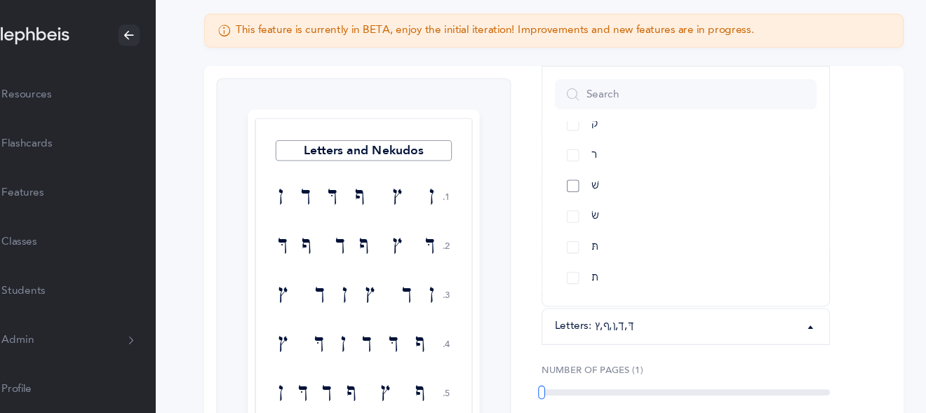
click at [576, 173] on link "שׁ" at bounding box center [682, 171] width 240 height 28
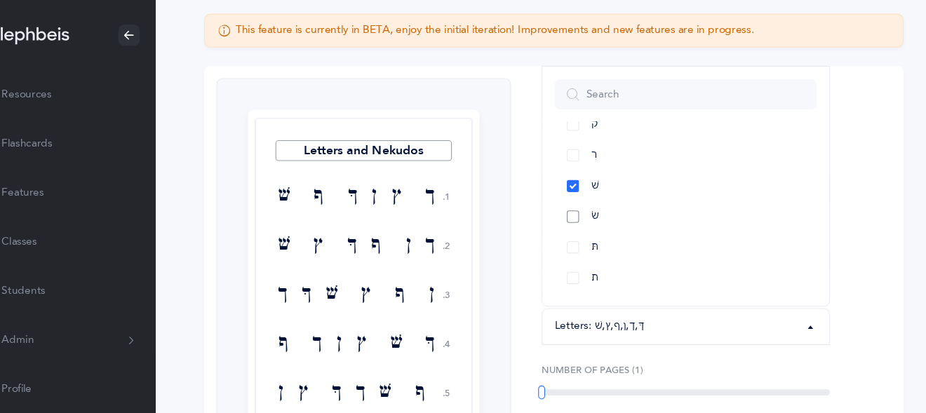
click at [577, 194] on link "שׂ" at bounding box center [682, 199] width 240 height 28
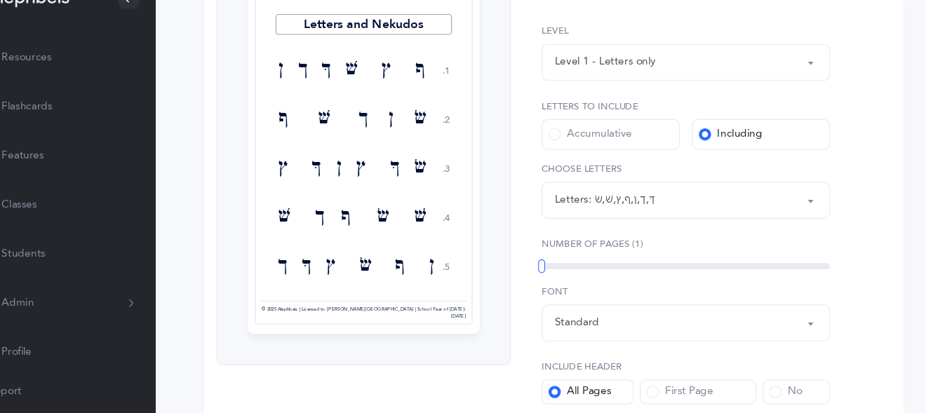
scroll to position [202, 0]
click at [656, 230] on button "Letters: ךּ , ך , ן , ף , ץ , שׁ , שׂ" at bounding box center [682, 217] width 264 height 34
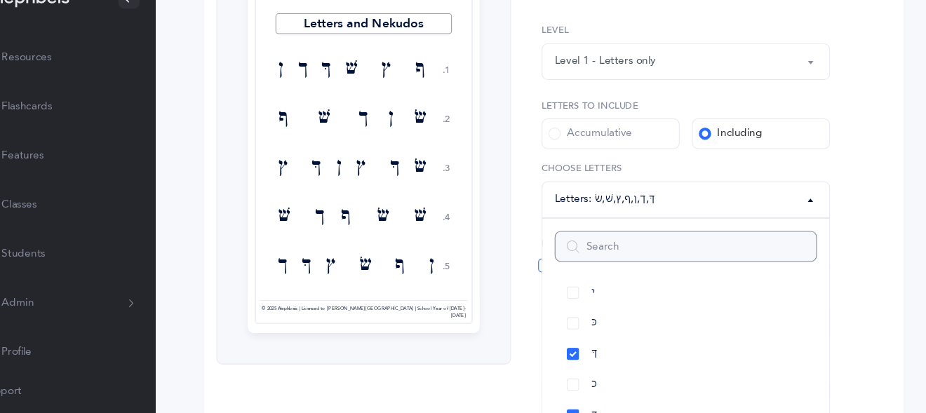
scroll to position [318, 0]
click at [578, 357] on link "ךּ" at bounding box center [682, 357] width 240 height 28
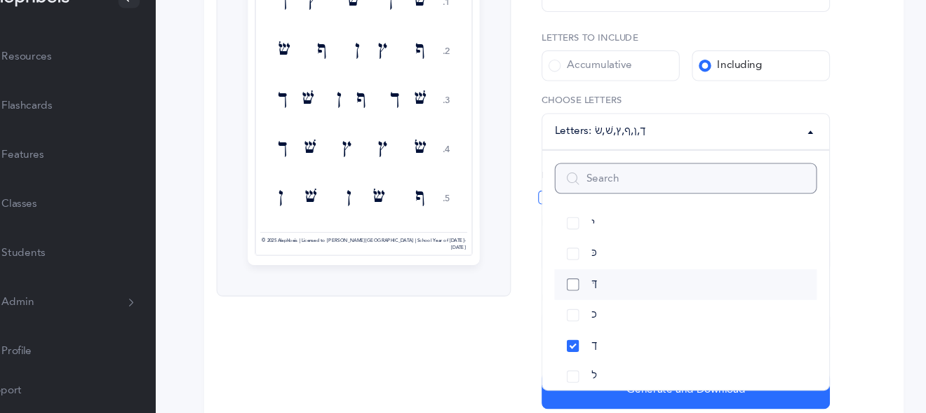
scroll to position [265, 0]
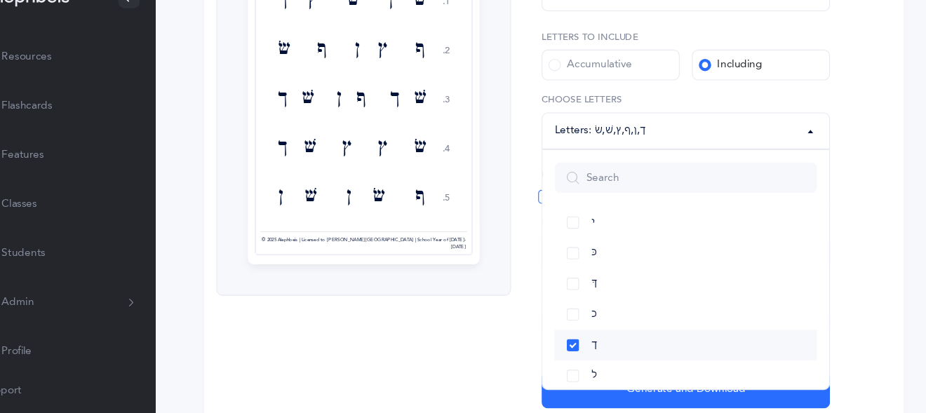
click at [579, 350] on link "ך" at bounding box center [682, 351] width 240 height 28
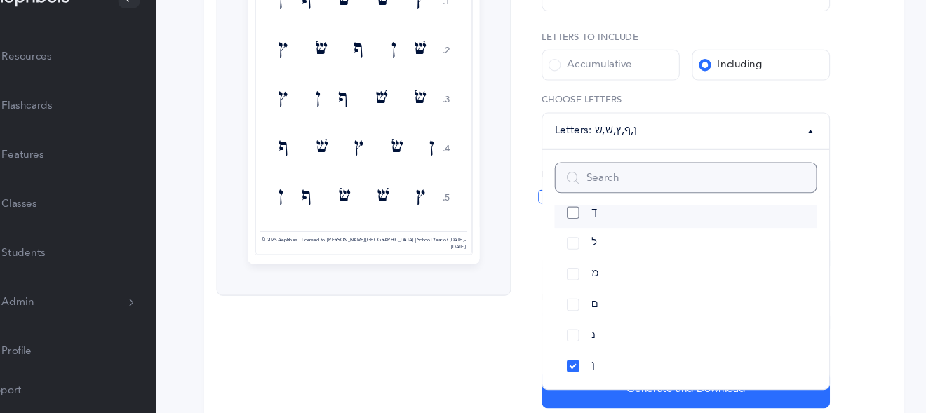
scroll to position [441, 0]
click at [581, 368] on link "ן" at bounding box center [682, 368] width 240 height 28
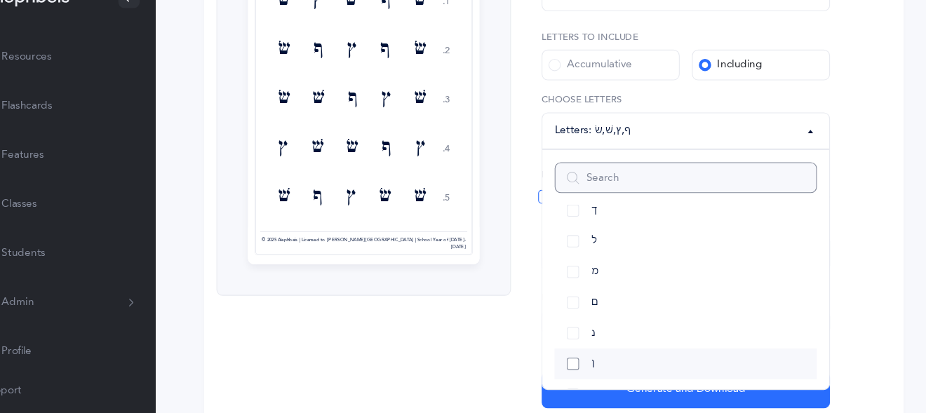
scroll to position [584, 0]
click at [580, 362] on link "ף" at bounding box center [682, 366] width 240 height 28
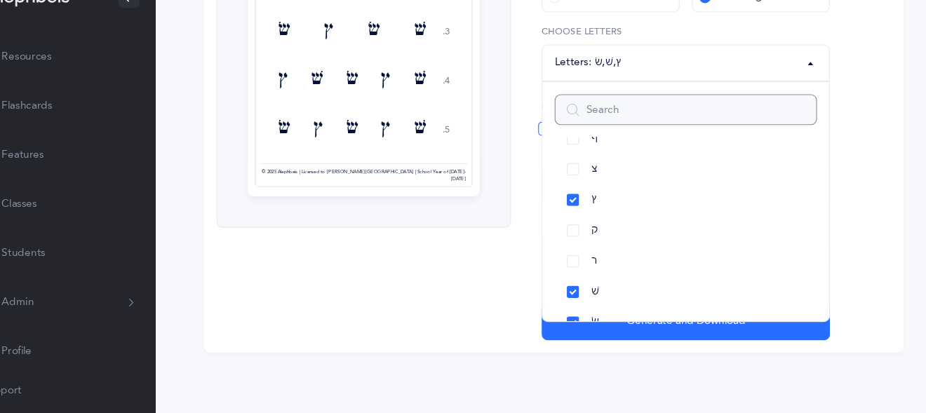
scroll to position [726, 0]
click at [581, 218] on link "ץ" at bounding box center [682, 217] width 240 height 28
select select "86"
click at [492, 315] on div "Letters and Nekudos 1. 2. 3. 4. 5. שׂ שׁ שׂ שׁ שׁ שׂ שׂ שׁ שׁ שׂ שׂ שׁ שׁ שׂ שׁ…" at bounding box center [388, 105] width 270 height 481
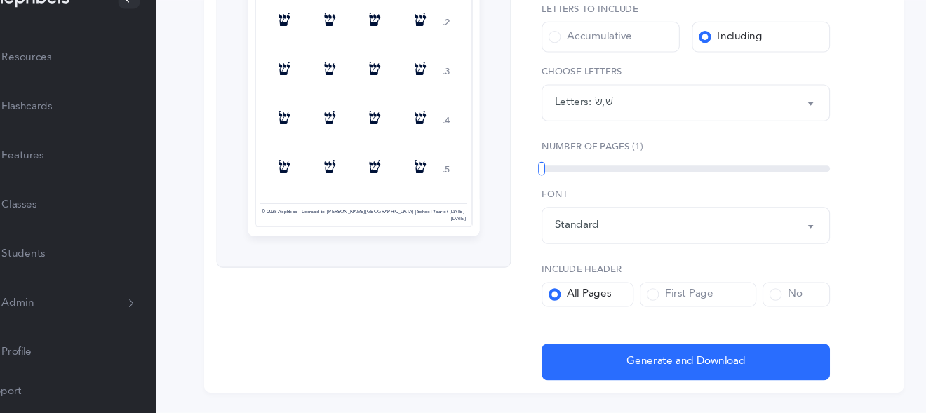
scroll to position [312, 0]
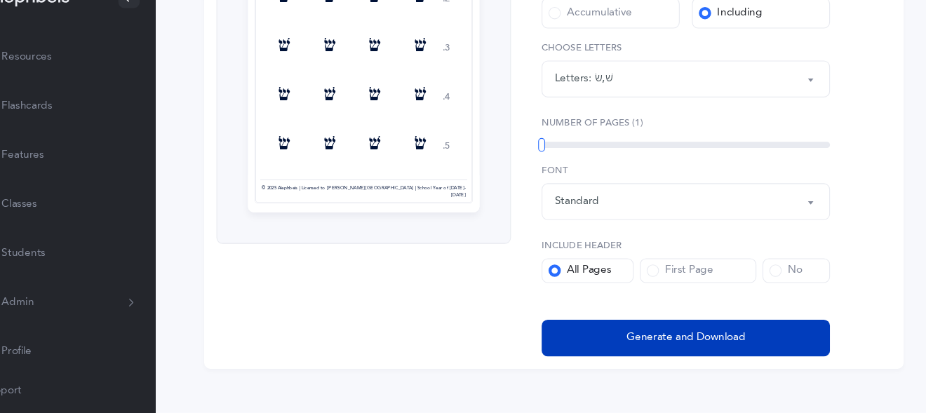
click at [686, 348] on span "Generate and Download" at bounding box center [682, 343] width 109 height 15
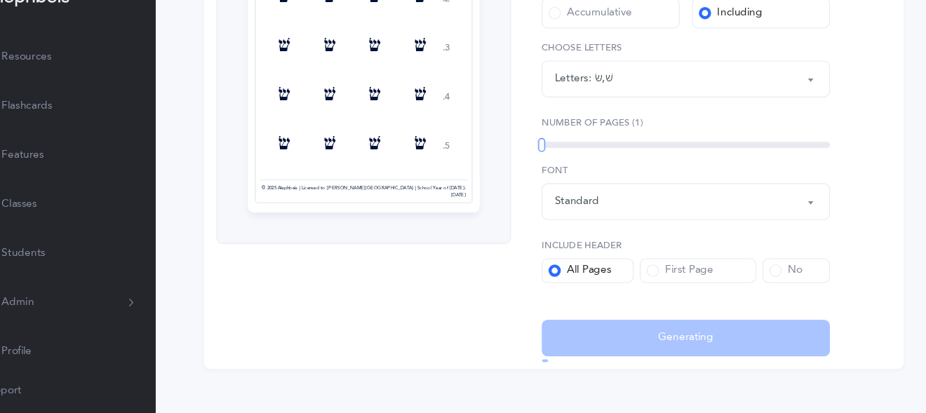
select select "86"
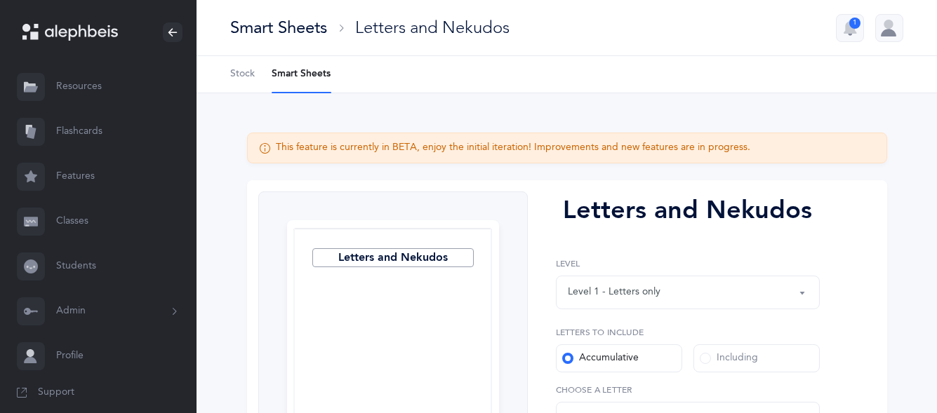
select select "27"
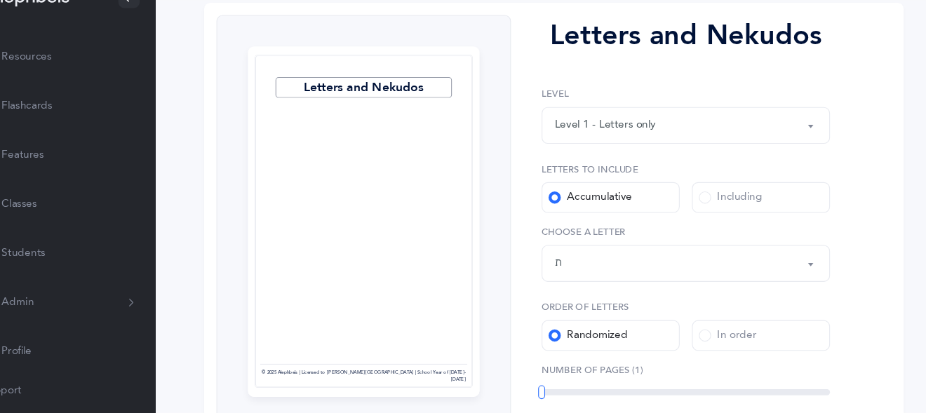
scroll to position [143, 0]
